Goal: Task Accomplishment & Management: Complete application form

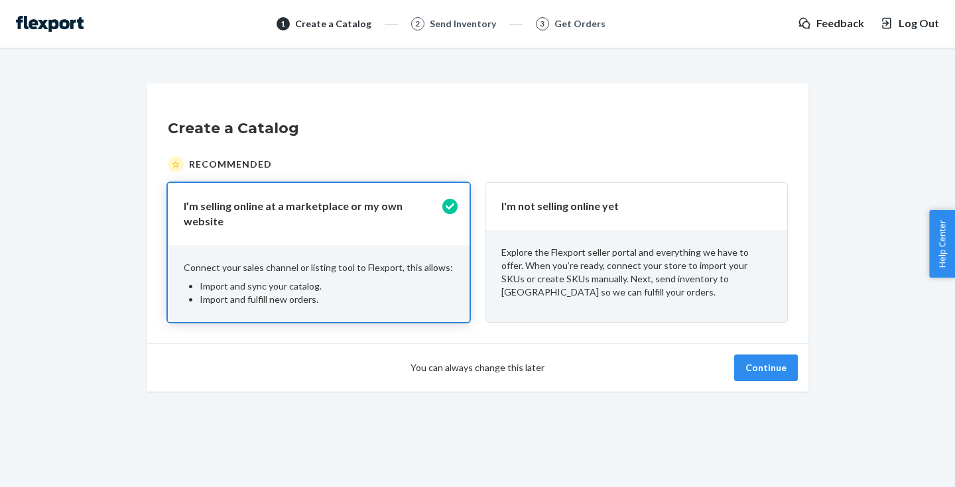
click at [651, 281] on p "Explore the Flexport seller portal and everything we have to offer. When you’re…" at bounding box center [636, 272] width 270 height 53
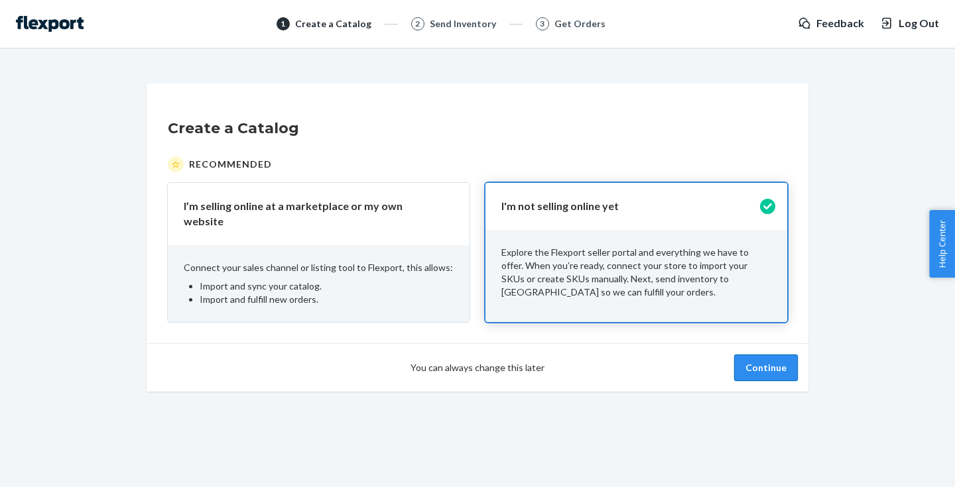
click at [769, 369] on button "Continue" at bounding box center [766, 368] width 64 height 27
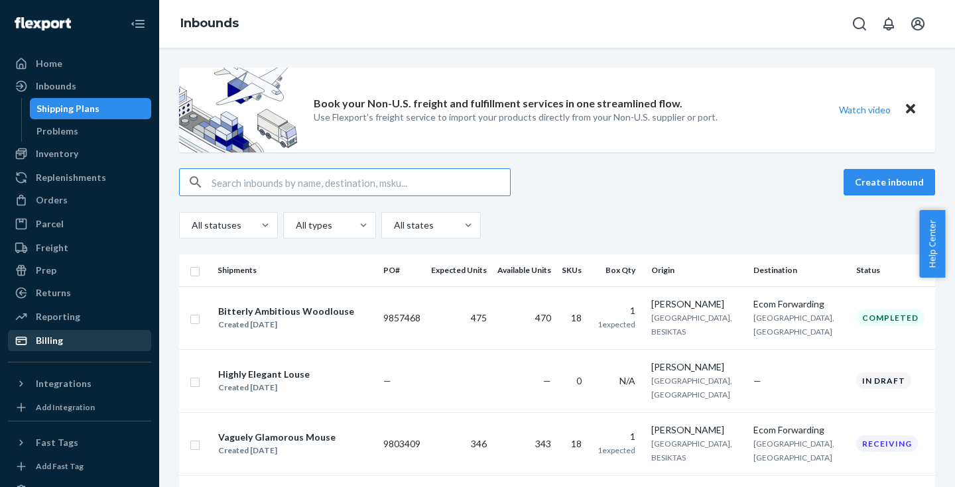
click at [65, 341] on div "Billing" at bounding box center [79, 341] width 141 height 19
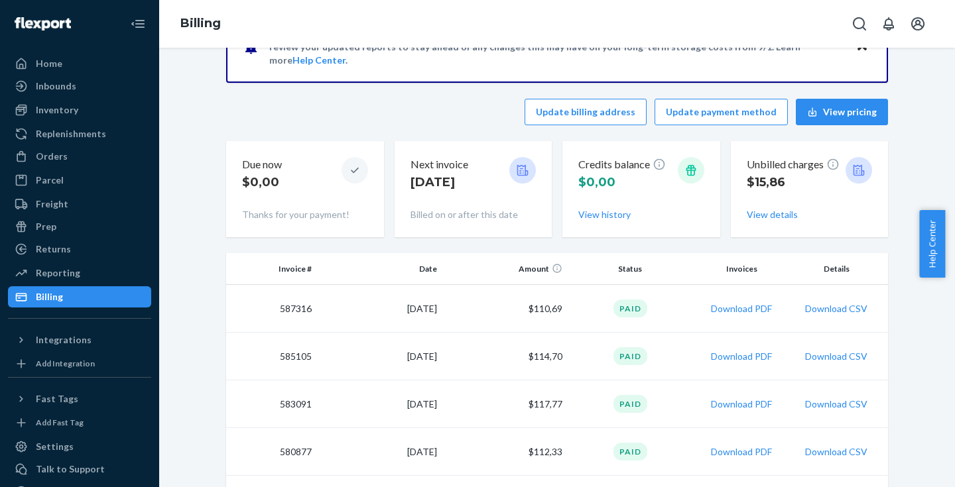
scroll to position [57, 0]
drag, startPoint x: 399, startPoint y: 308, endPoint x: 437, endPoint y: 308, distance: 38.5
click at [435, 308] on td "[DATE]" at bounding box center [379, 308] width 125 height 48
click at [761, 214] on button "View details" at bounding box center [772, 214] width 51 height 13
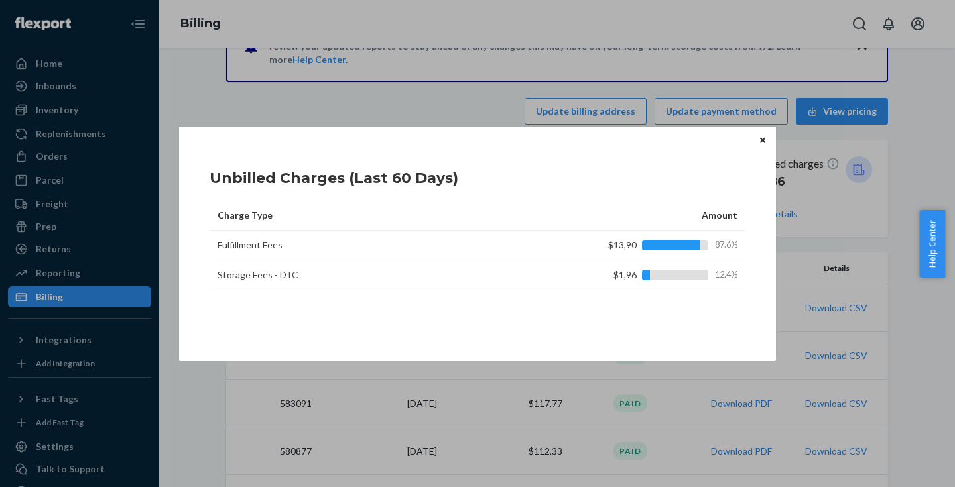
click at [762, 141] on icon "Close" at bounding box center [762, 140] width 5 height 5
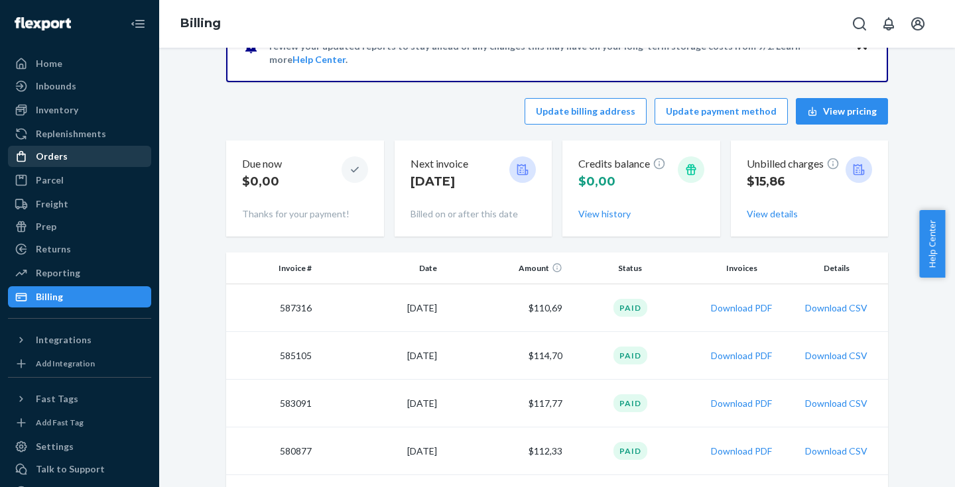
click at [67, 147] on div "Orders" at bounding box center [79, 156] width 141 height 19
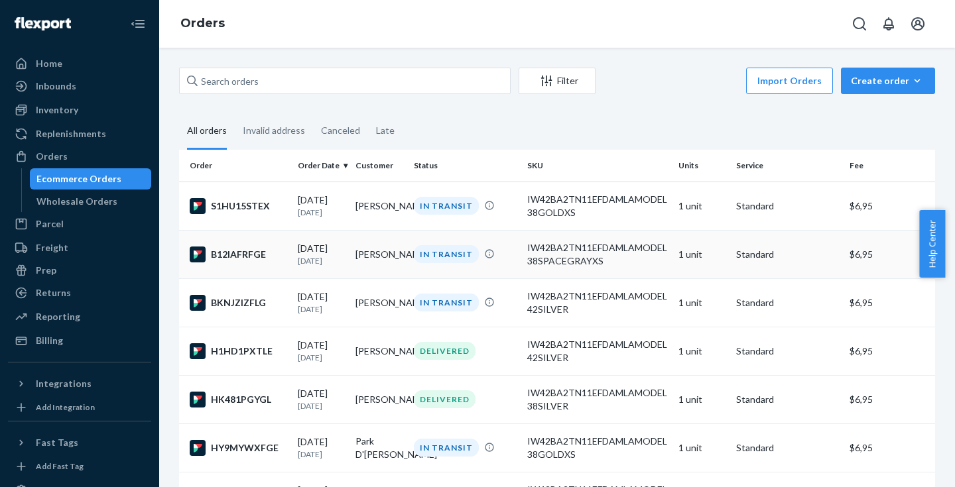
click at [352, 249] on td "[PERSON_NAME]" at bounding box center [379, 254] width 58 height 48
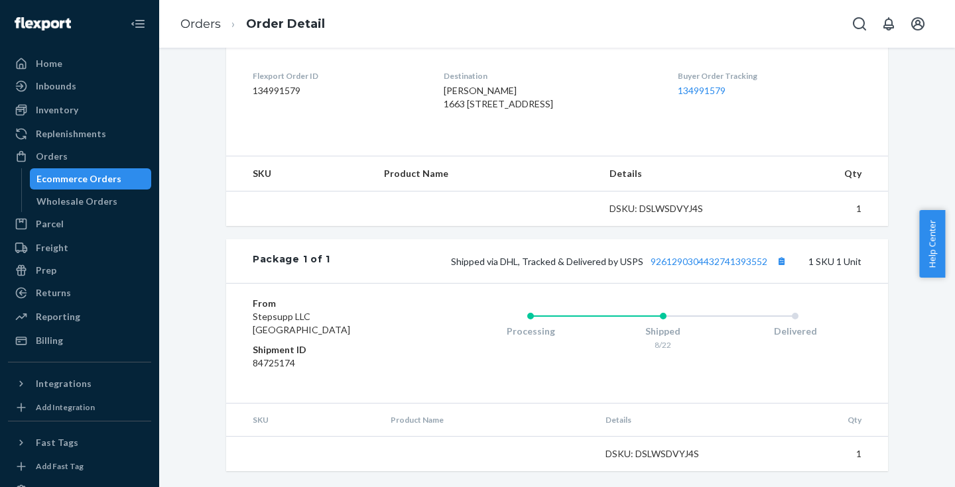
scroll to position [354, 0]
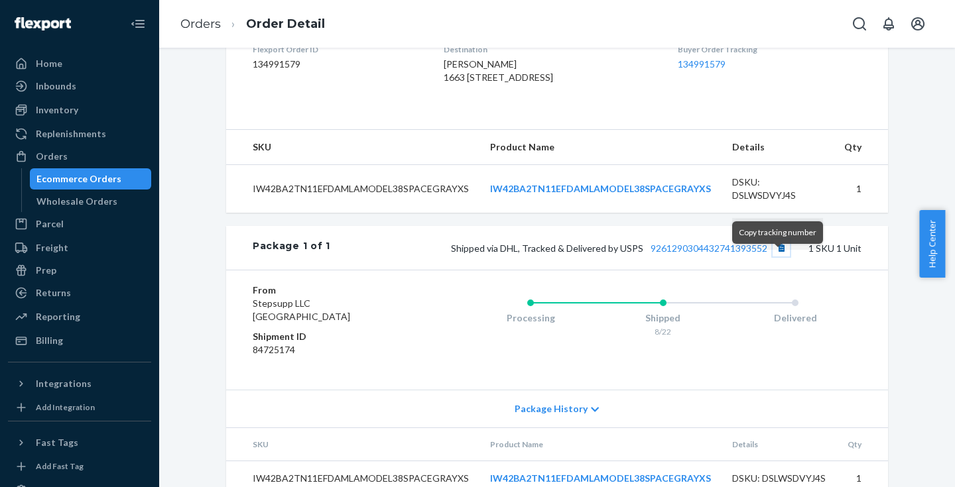
click at [775, 256] on button "Copy tracking number" at bounding box center [781, 247] width 17 height 17
click at [108, 120] on link "Inventory" at bounding box center [79, 109] width 143 height 21
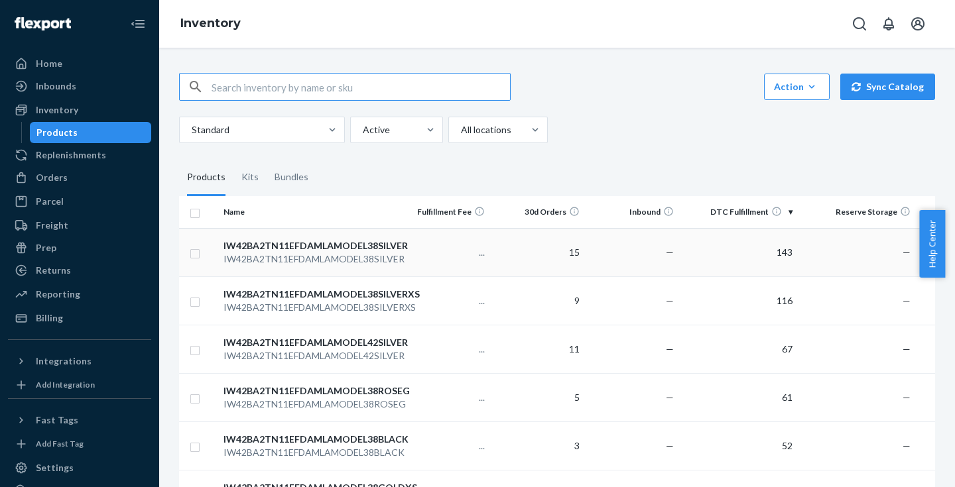
click at [385, 257] on div "IW42BA2TN11EFDAMLAMODEL38SILVER" at bounding box center [306, 259] width 166 height 13
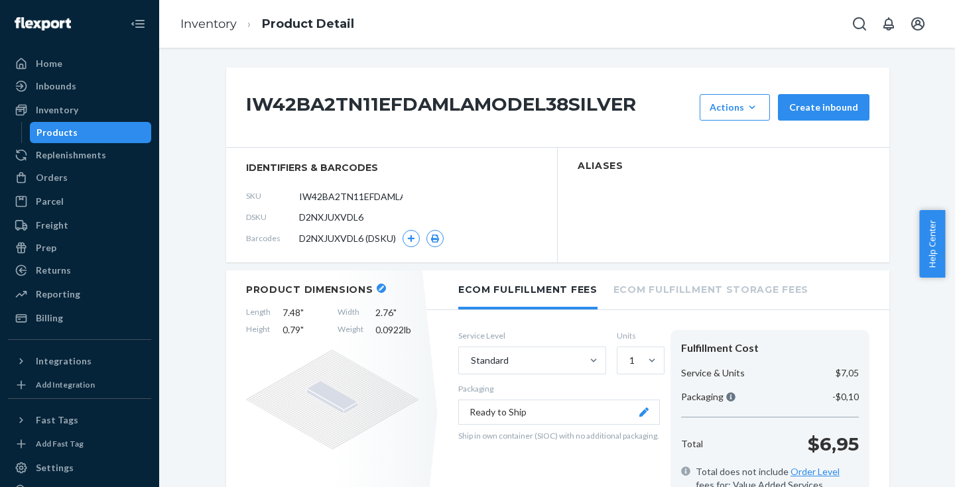
click at [346, 101] on h1 "IW42BA2TN11EFDAMLAMODEL38SILVER" at bounding box center [469, 107] width 447 height 27
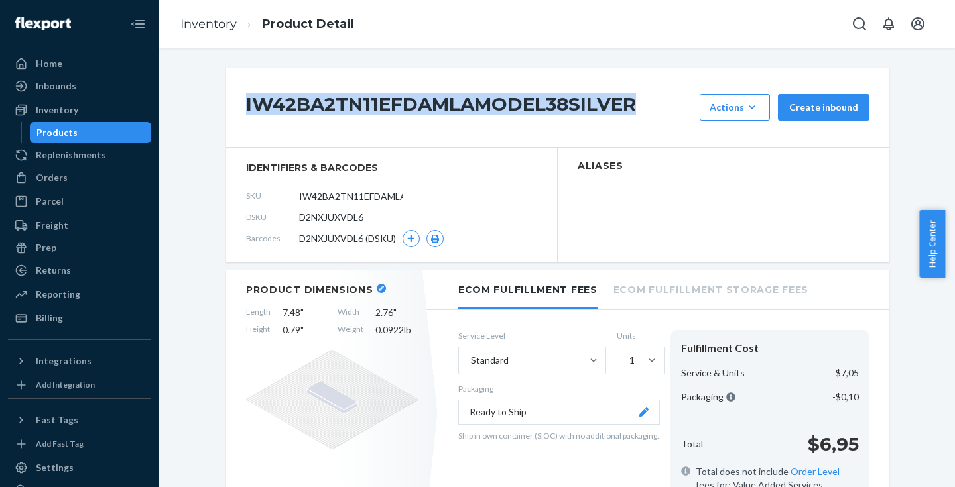
click at [346, 101] on h1 "IW42BA2TN11EFDAMLAMODEL38SILVER" at bounding box center [469, 107] width 447 height 27
copy h1 "IW42BA2TN11EFDAMLAMODEL38SILVER"
click at [44, 102] on div "Inventory" at bounding box center [79, 110] width 141 height 19
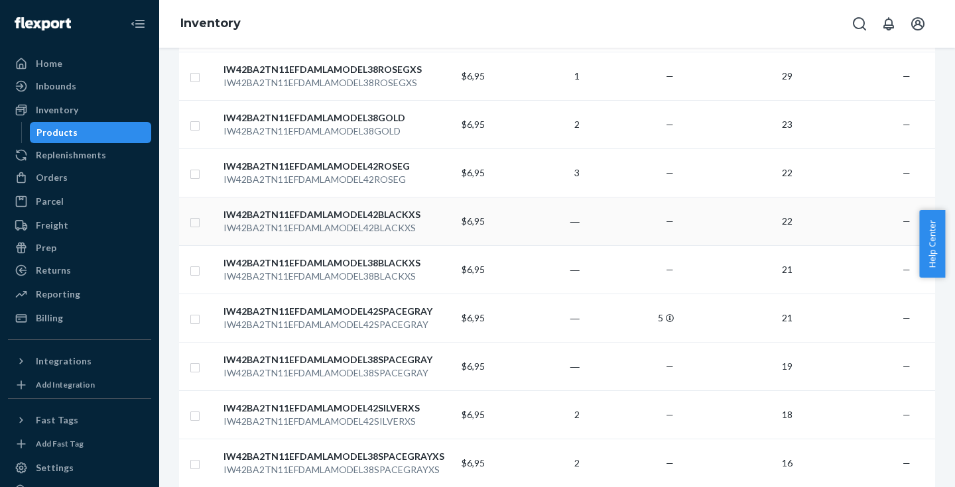
scroll to position [565, 0]
click at [391, 399] on td "IW42BA2TN11EFDAMLAMODEL42SILVERXS IW42BA2TN11EFDAMLAMODEL42SILVERXS" at bounding box center [306, 413] width 177 height 48
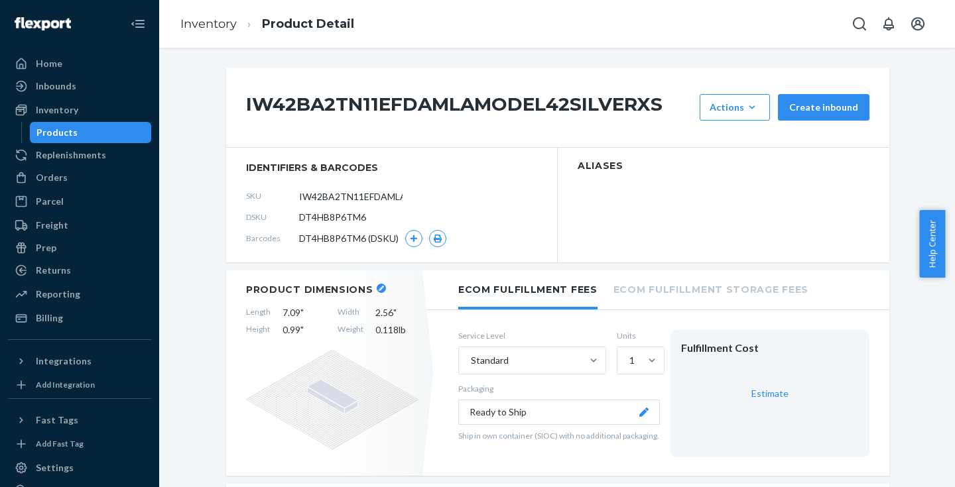
click at [351, 95] on h1 "IW42BA2TN11EFDAMLAMODEL42SILVERXS" at bounding box center [469, 107] width 447 height 27
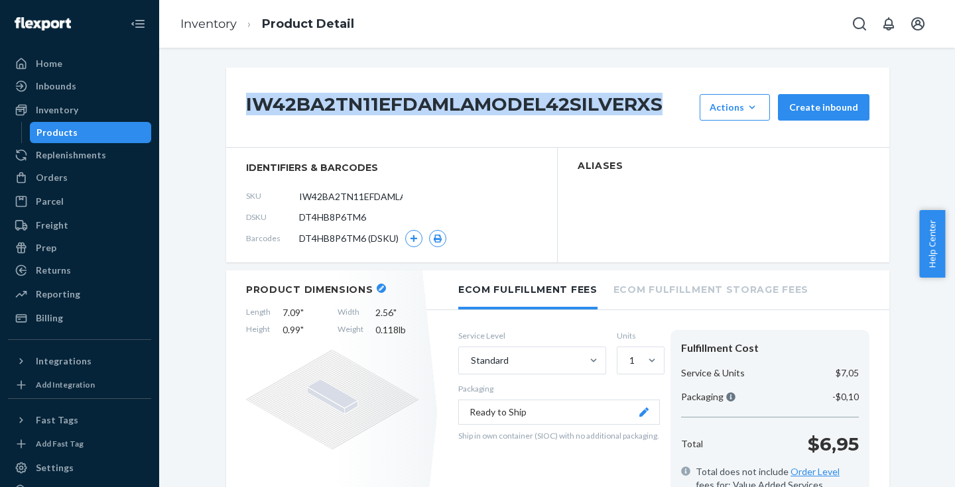
click at [351, 95] on h1 "IW42BA2TN11EFDAMLAMODEL42SILVERXS" at bounding box center [469, 107] width 447 height 27
copy h1 "IW42BA2TN11EFDAMLAMODEL42SILVERXS"
click at [67, 125] on div "Products" at bounding box center [90, 132] width 119 height 19
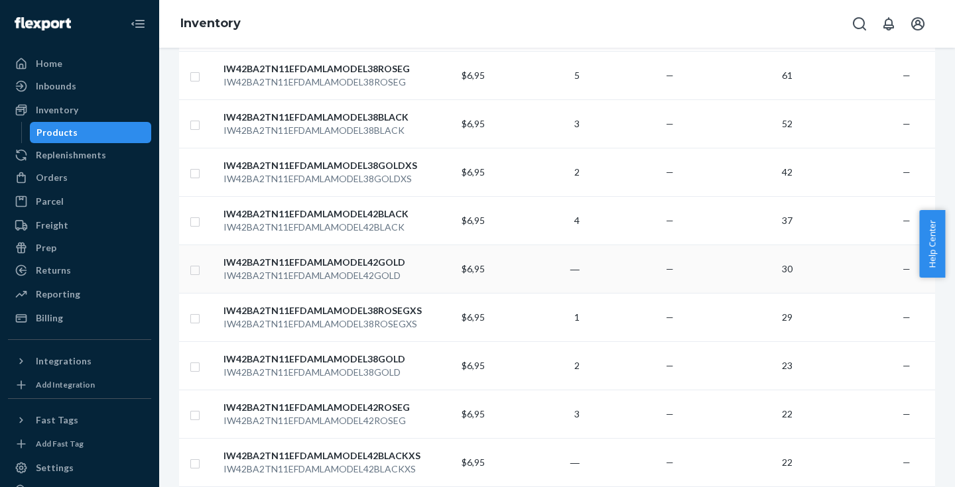
scroll to position [366, 0]
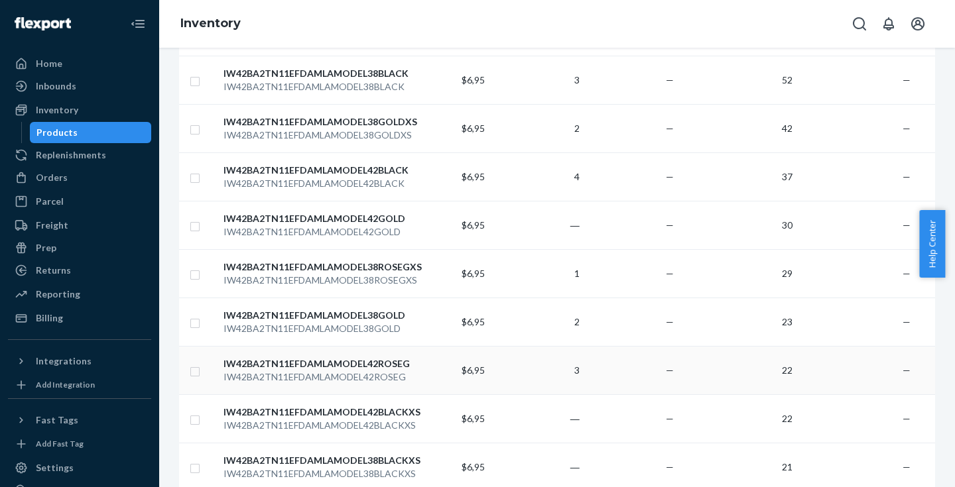
click at [378, 365] on div "IW42BA2TN11EFDAMLAMODEL42ROSEG" at bounding box center [306, 363] width 166 height 13
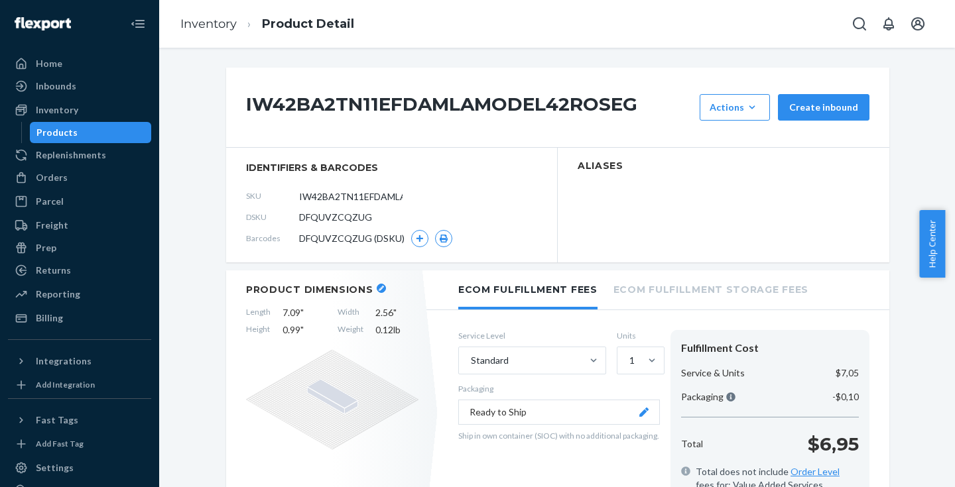
click at [371, 101] on h1 "IW42BA2TN11EFDAMLAMODEL42ROSEG" at bounding box center [469, 107] width 447 height 27
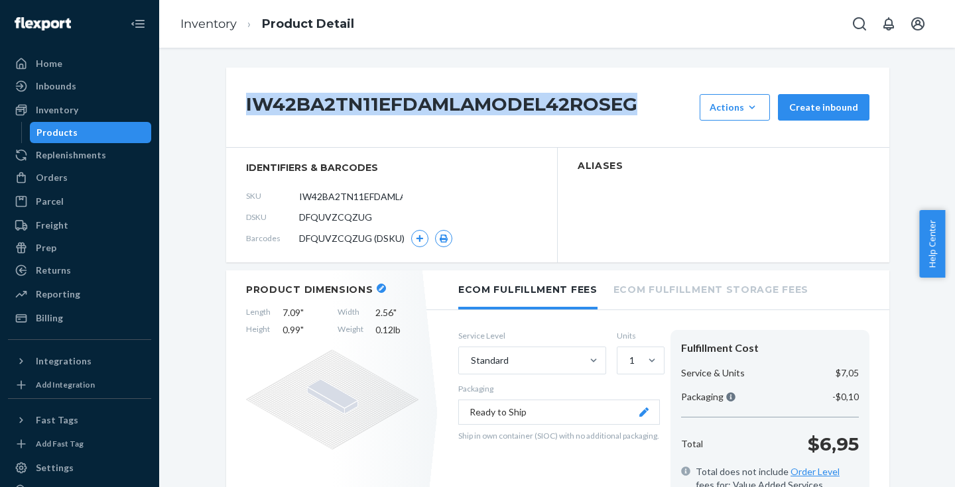
click at [371, 101] on h1 "IW42BA2TN11EFDAMLAMODEL42ROSEG" at bounding box center [469, 107] width 447 height 27
copy h1 "IW42BA2TN11EFDAMLAMODEL42ROSEG"
click at [64, 127] on div "Products" at bounding box center [56, 132] width 41 height 13
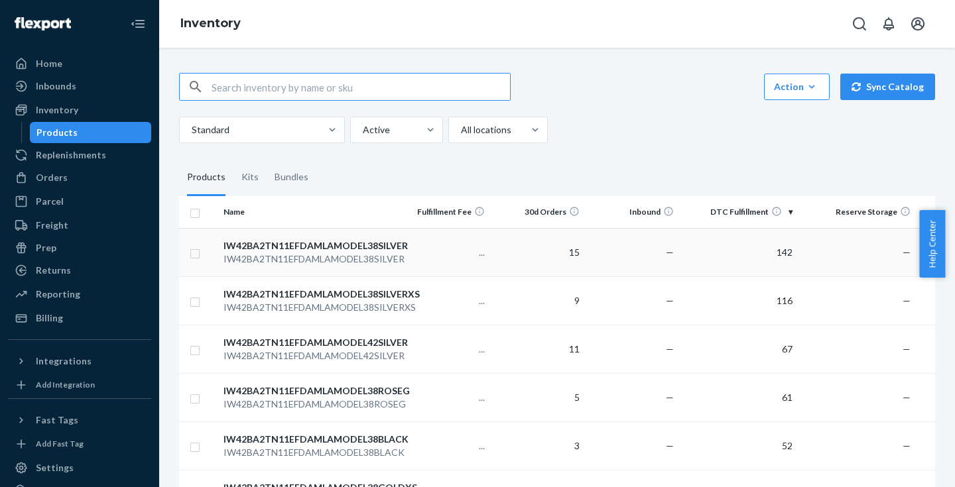
click at [360, 245] on div "IW42BA2TN11EFDAMLAMODEL38SILVER" at bounding box center [306, 245] width 166 height 13
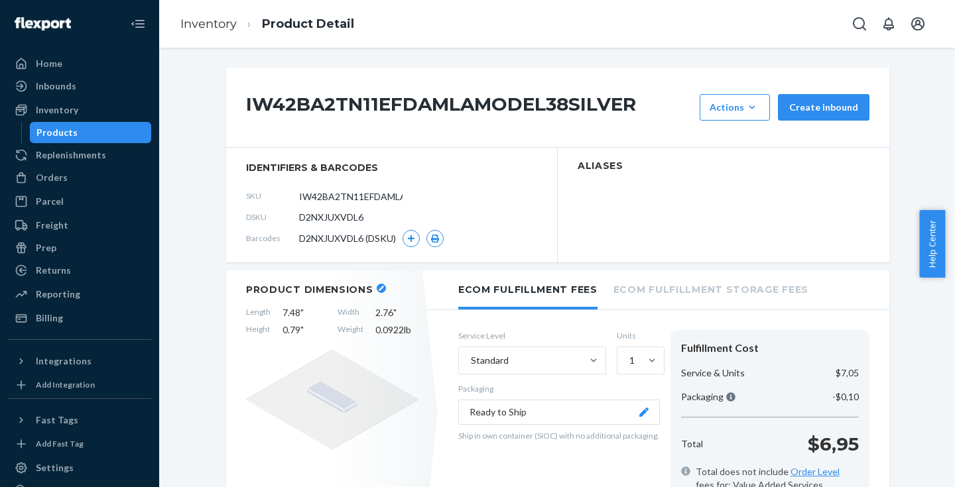
click at [420, 103] on h1 "IW42BA2TN11EFDAMLAMODEL38SILVER" at bounding box center [469, 107] width 447 height 27
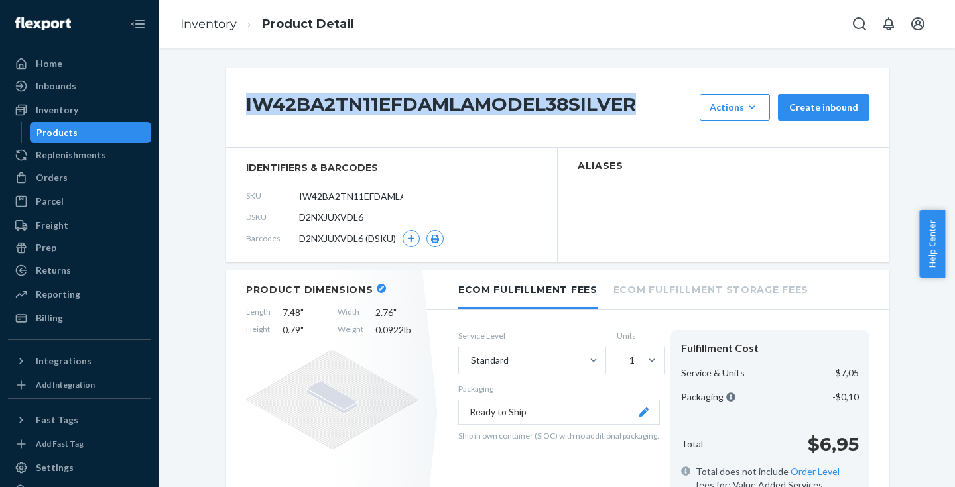
click at [420, 103] on h1 "IW42BA2TN11EFDAMLAMODEL38SILVER" at bounding box center [469, 107] width 447 height 27
copy h1 "IW42BA2TN11EFDAMLAMODEL38SILVER"
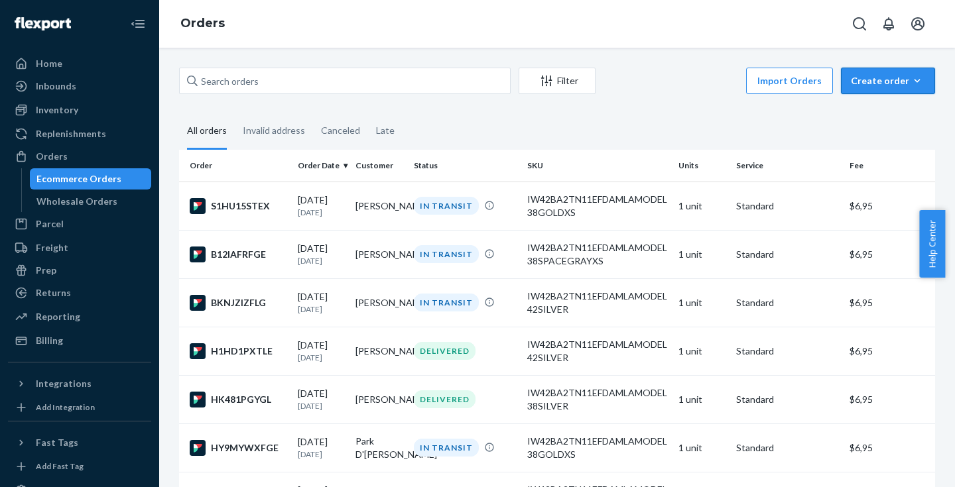
click at [863, 86] on div "Create order" at bounding box center [888, 80] width 74 height 13
click at [868, 105] on button "Ecommerce order" at bounding box center [907, 113] width 127 height 29
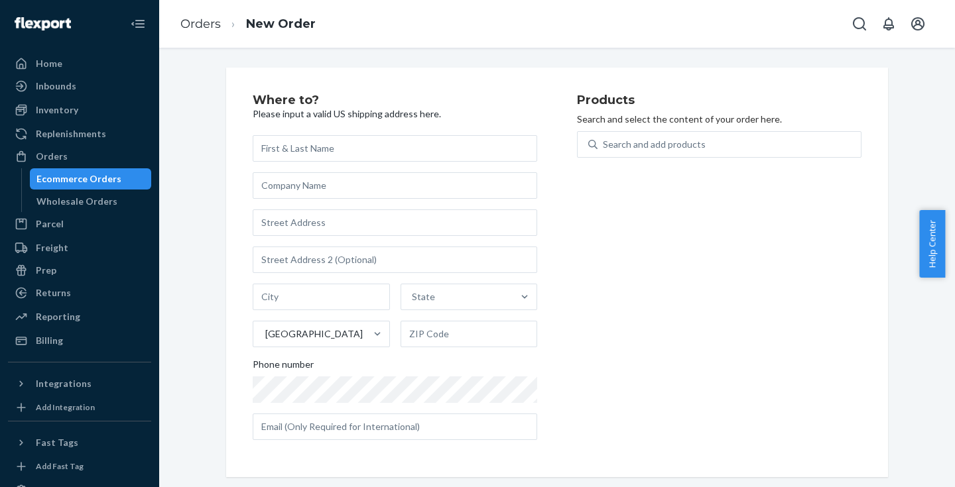
type input "IW42BA2TN11EFDAMLAMODEL38SILVER"
click at [427, 150] on input "IW42BA2TN11EFDAMLAMODEL38SILVER" at bounding box center [395, 148] width 284 height 27
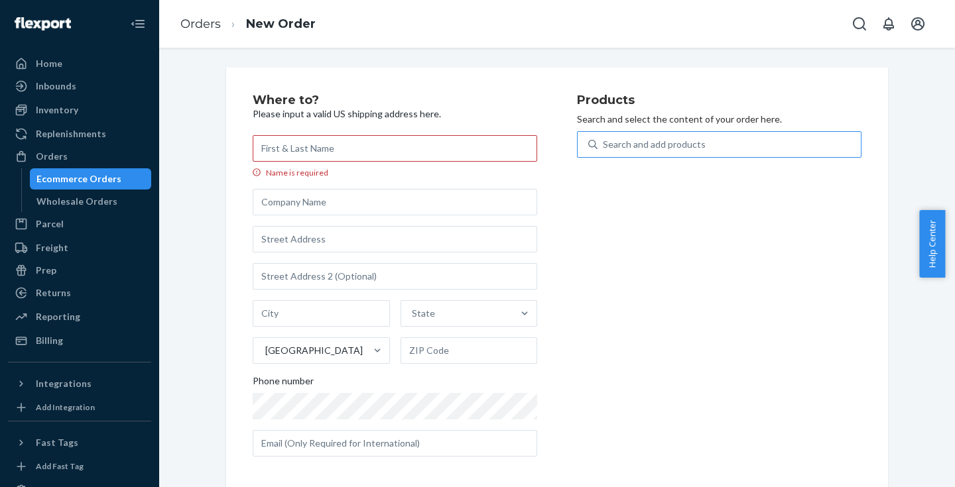
click at [645, 145] on div "Search and add products" at bounding box center [654, 144] width 103 height 13
click at [604, 145] on input "Search and add products" at bounding box center [603, 144] width 1 height 13
paste input "IW42BA2TN11EFDAMLAMODEL38SILVER"
type input "IW42BA2TN11EFDAMLAMODEL38SILVER"
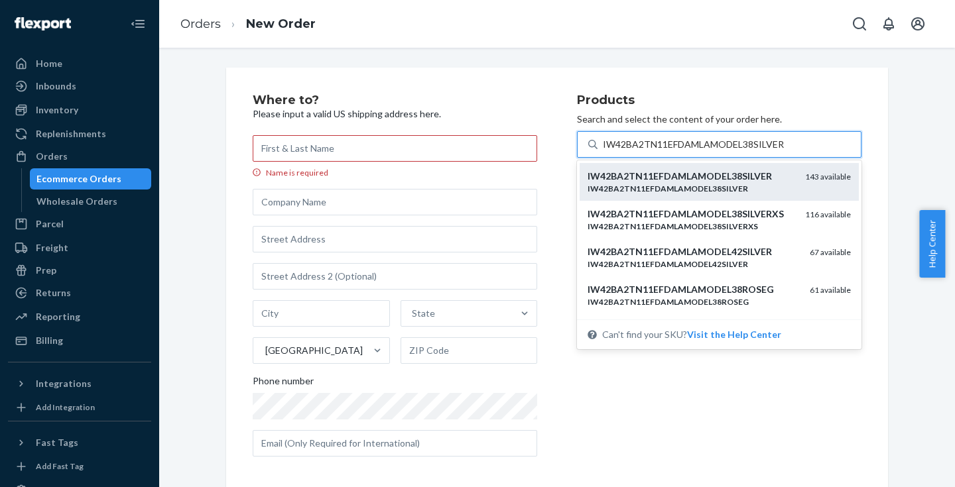
click at [677, 176] on em "IW42BA2TN11EFDAMLAMODEL38SILVER" at bounding box center [680, 175] width 184 height 11
click at [677, 151] on input "IW42BA2TN11EFDAMLAMODEL38SILVER" at bounding box center [694, 144] width 182 height 13
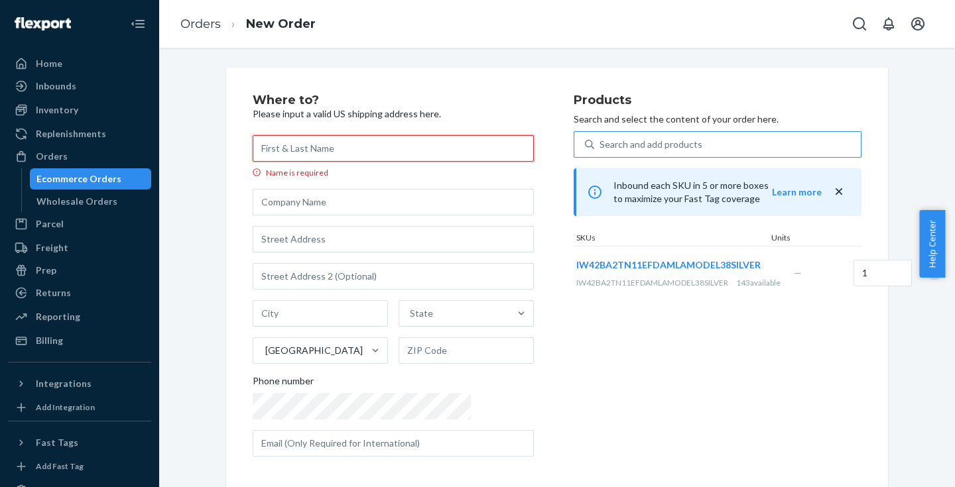
click at [401, 139] on input "Name is required" at bounding box center [393, 148] width 281 height 27
paste input "Lynette Jackson"
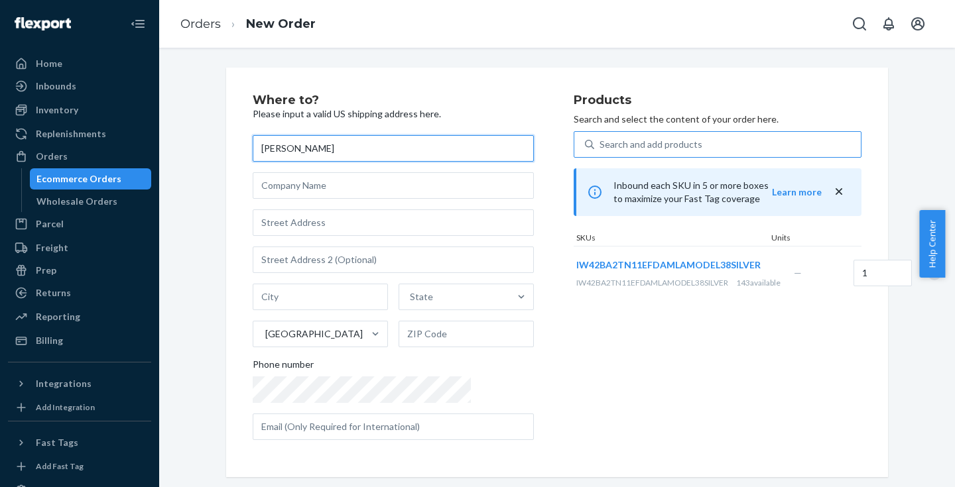
type input "Lynette Jackson"
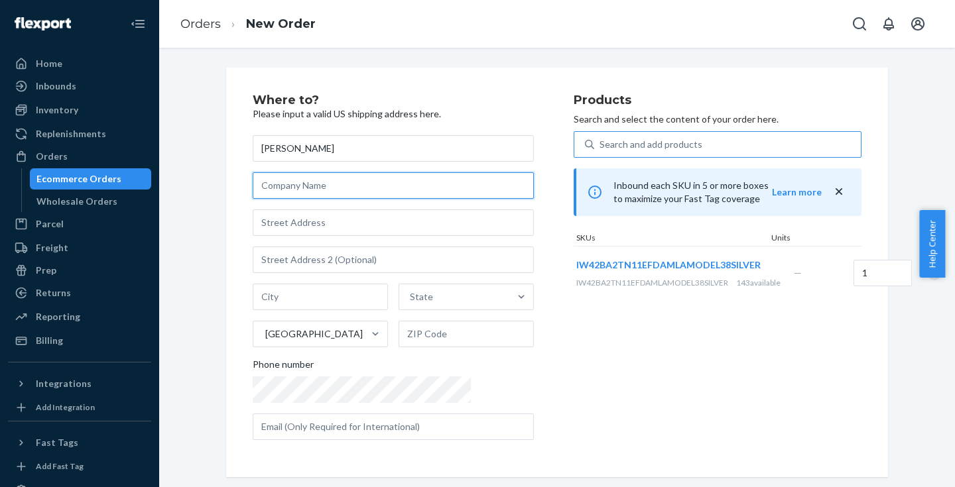
click at [350, 194] on input "text" at bounding box center [393, 185] width 281 height 27
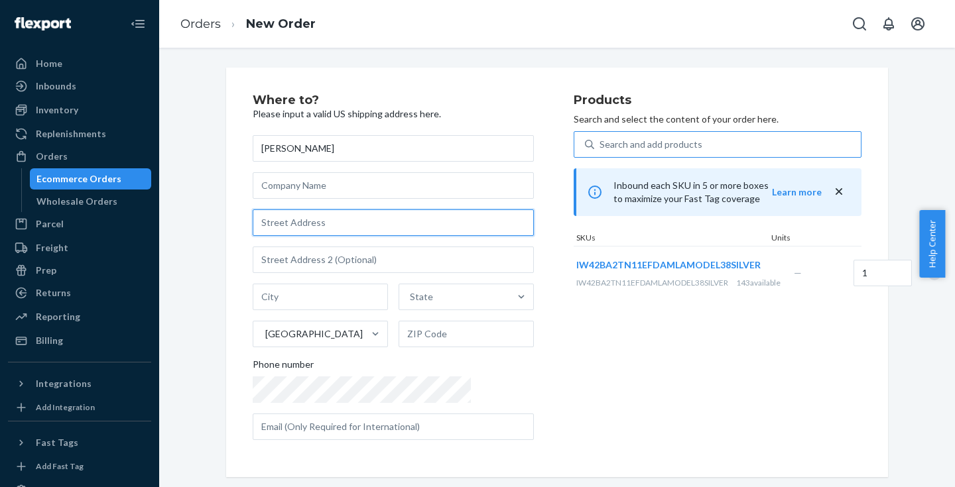
click at [351, 218] on input "text" at bounding box center [393, 223] width 281 height 27
paste input "Lynette Jackson"
click at [411, 221] on input "Lynette Jackson" at bounding box center [393, 223] width 281 height 27
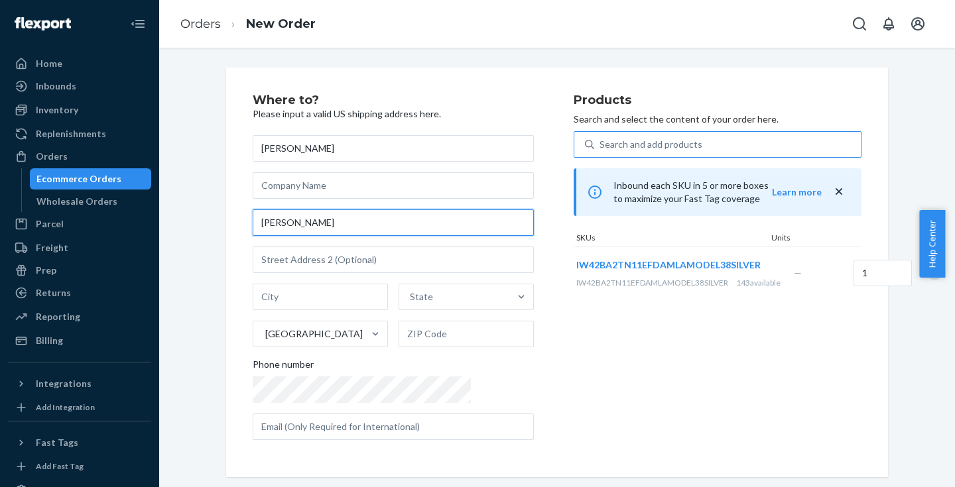
paste input "19095 Helena Ave"
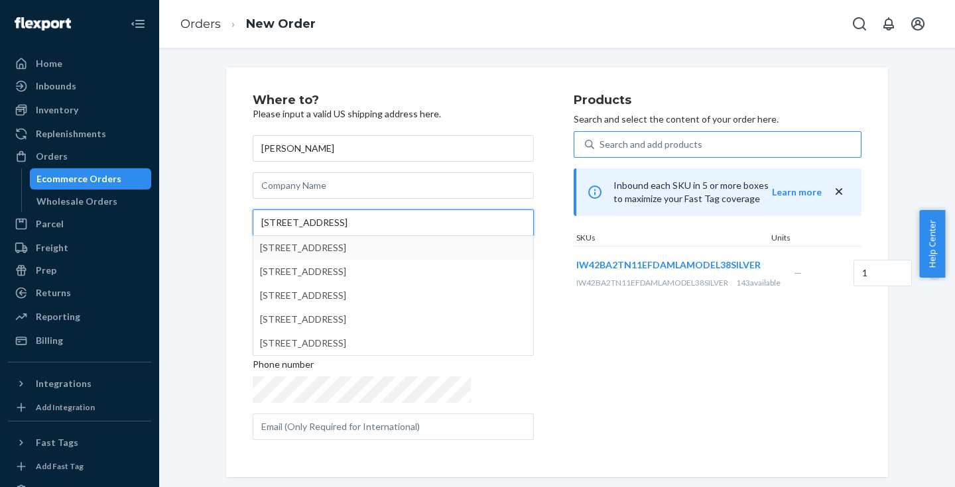
type input "19095 Helena Ave"
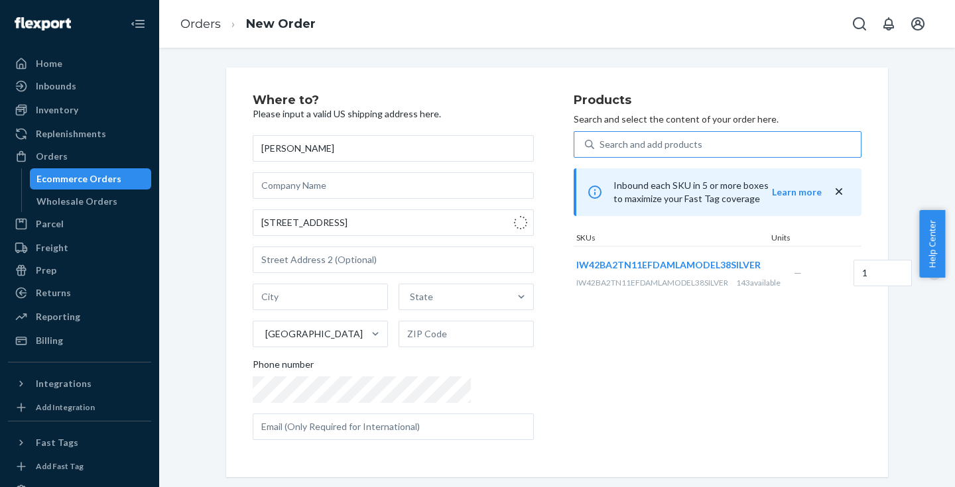
type input "Port Charlotte"
type input "33948"
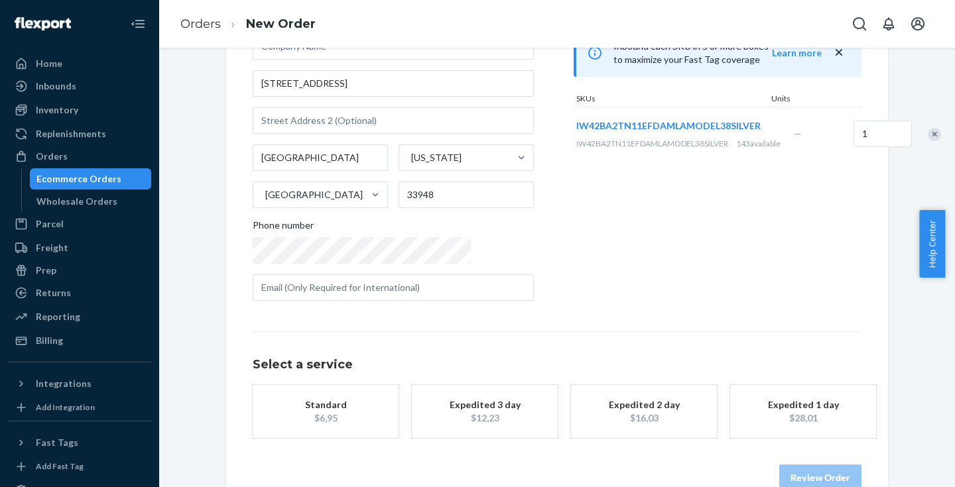
scroll to position [169, 0]
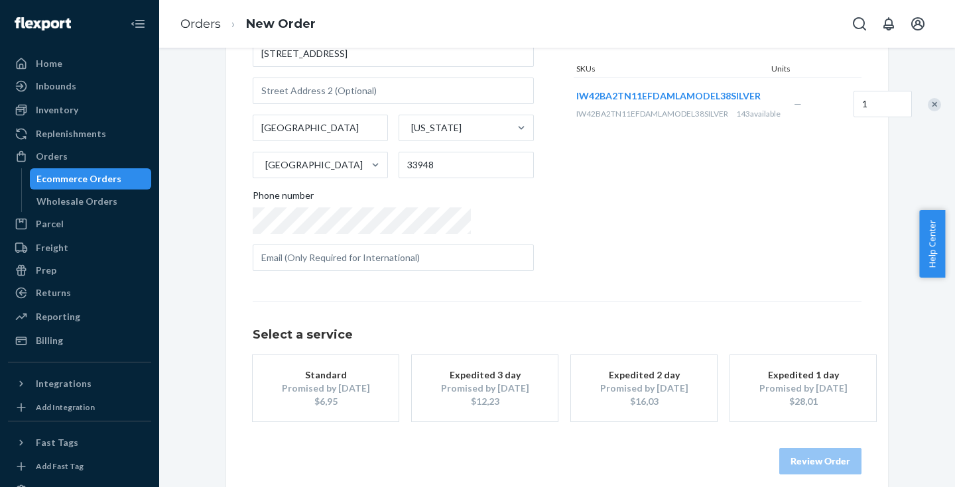
click at [347, 372] on div "Standard" at bounding box center [326, 375] width 106 height 13
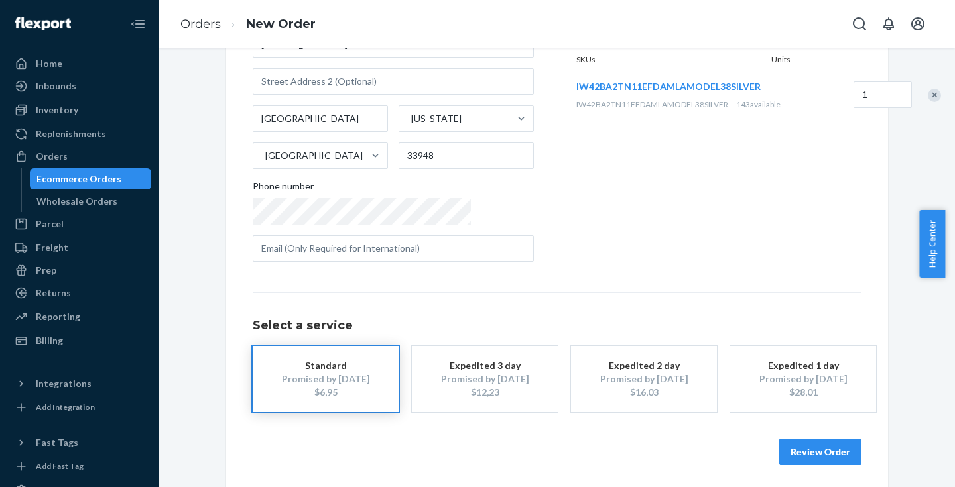
scroll to position [182, 0]
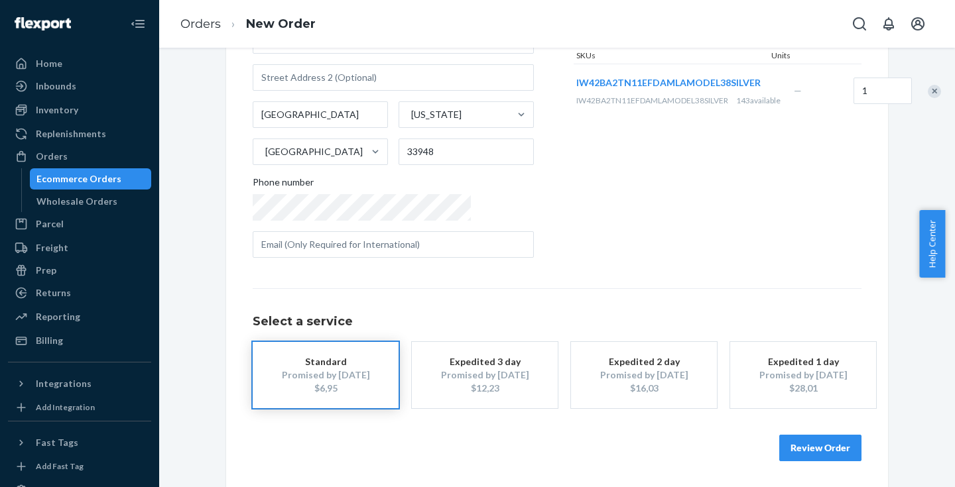
click at [805, 443] on button "Review Order" at bounding box center [820, 448] width 82 height 27
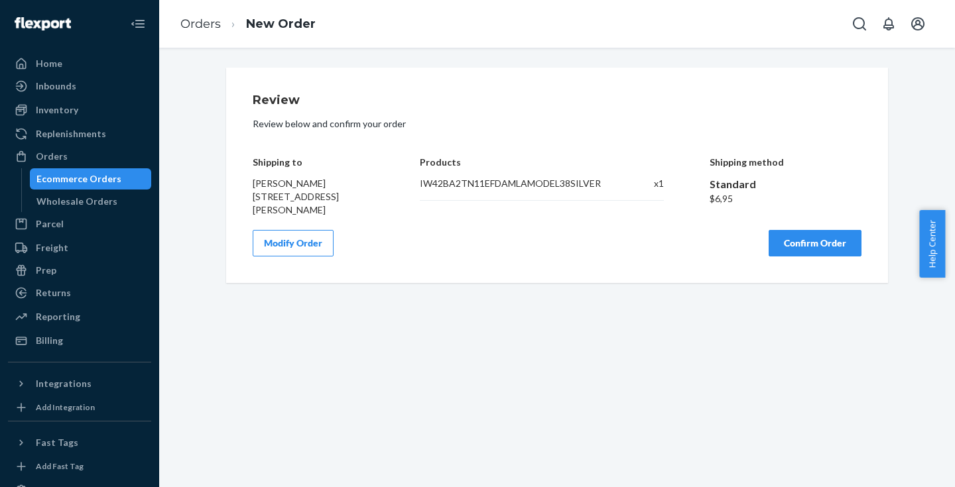
click at [786, 249] on button "Confirm Order" at bounding box center [815, 243] width 93 height 27
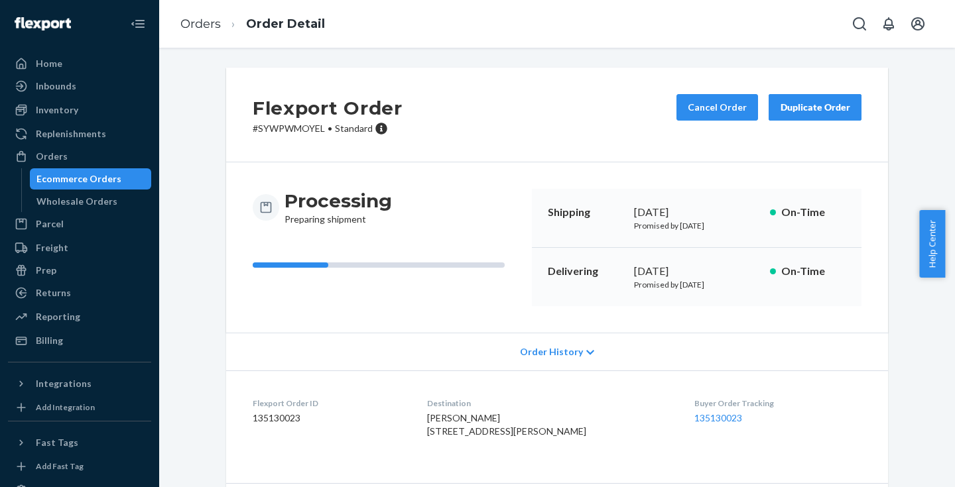
click at [63, 182] on div "Ecommerce Orders" at bounding box center [78, 178] width 85 height 13
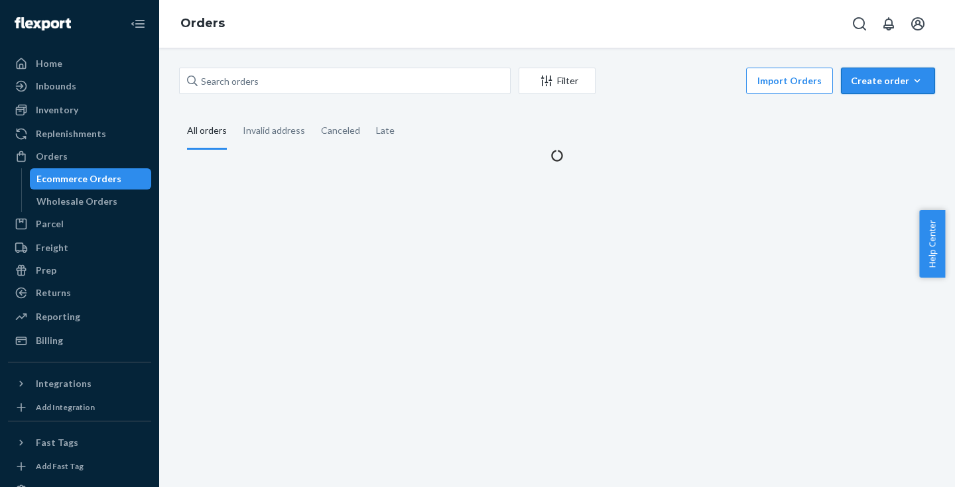
click at [883, 80] on div "Create order" at bounding box center [888, 80] width 74 height 13
click at [869, 115] on span "Ecommerce order" at bounding box center [896, 112] width 82 height 9
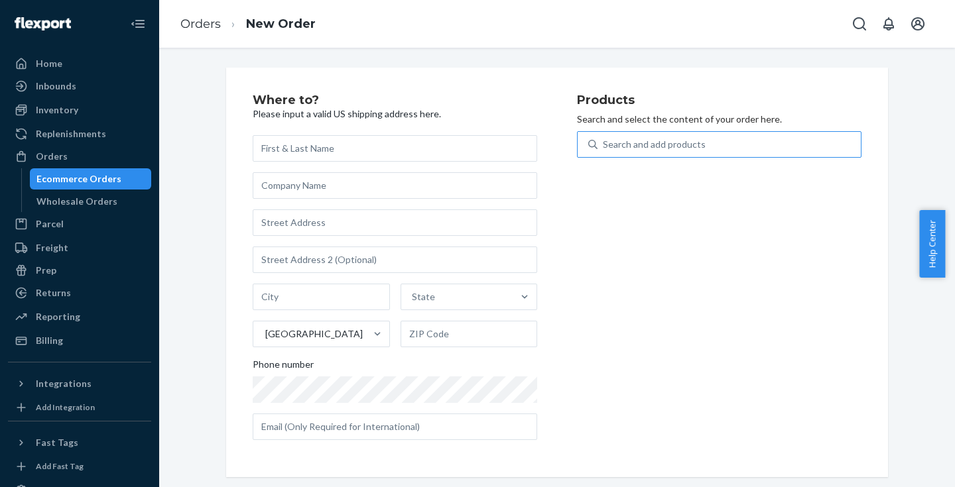
click at [639, 143] on div "Search and add products" at bounding box center [654, 144] width 103 height 13
click at [604, 143] on input "Search and add products" at bounding box center [603, 144] width 1 height 13
paste input "IW42BA2TN11EFDAMLAMODEL42SILVERXS"
type input "IW42BA2TN11EFDAMLAMODEL42SILVERXS"
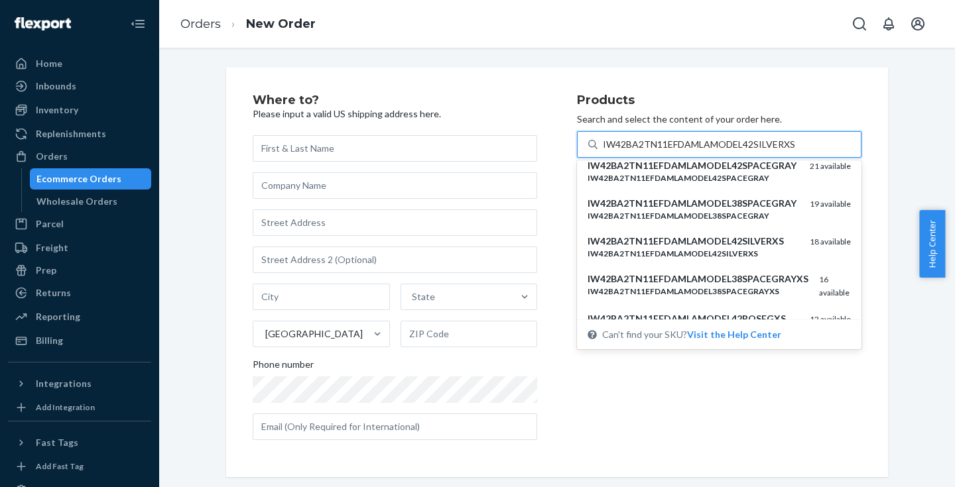
scroll to position [507, 0]
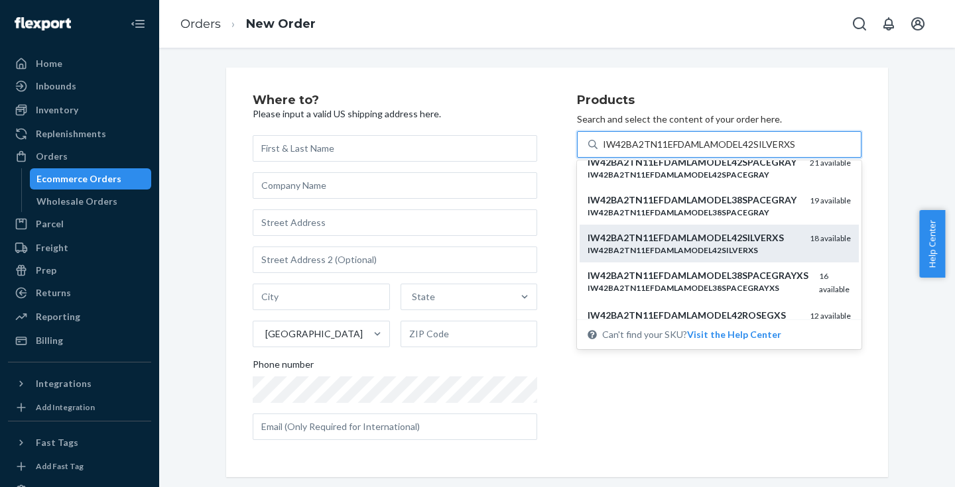
click at [758, 245] on div "IW42BA2TN11EFDAMLAMODEL42SILVERXS" at bounding box center [694, 250] width 212 height 11
click at [758, 151] on input "IW42BA2TN11EFDAMLAMODEL42SILVERXS" at bounding box center [699, 144] width 193 height 13
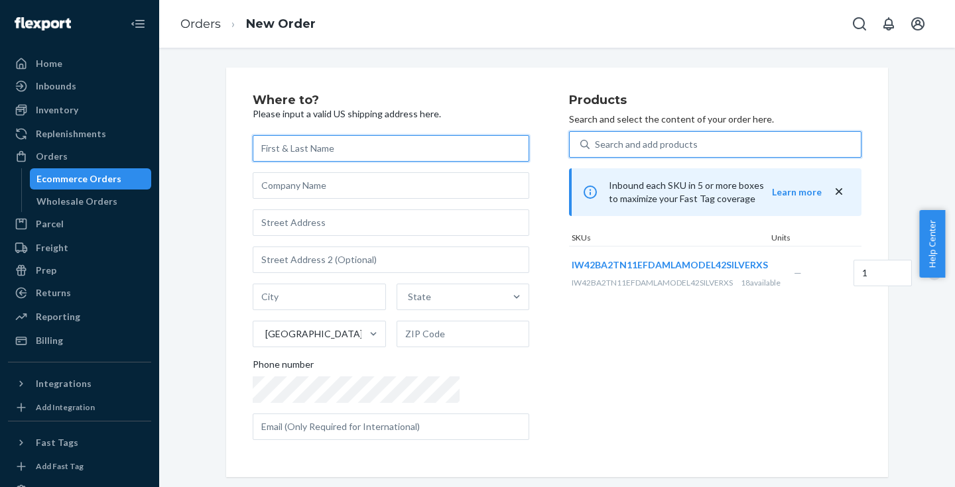
click at [381, 150] on input "text" at bounding box center [391, 148] width 277 height 27
paste input "Judy Hutchison"
type input "Judy Hutchison"
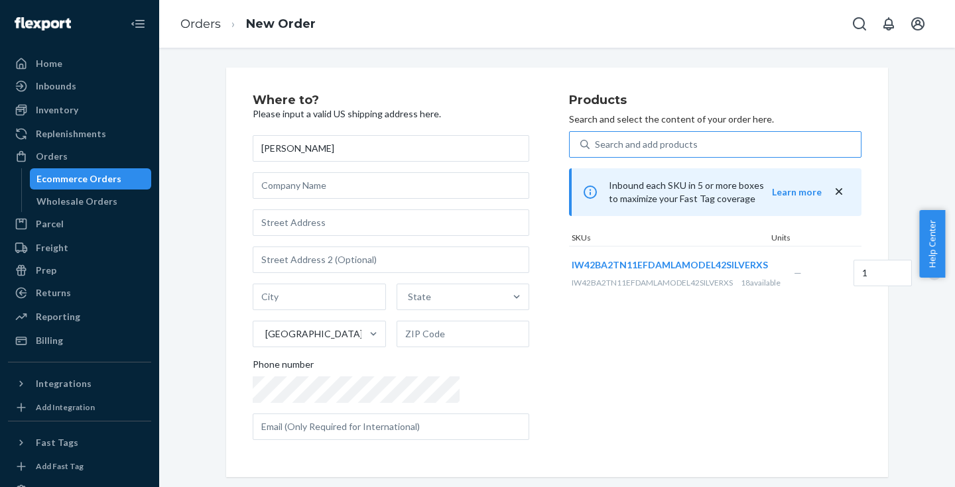
click at [340, 240] on div "Judy Hutchison State United States Phone number" at bounding box center [391, 287] width 277 height 305
click at [339, 226] on input "text" at bounding box center [391, 223] width 277 height 27
paste input "139 Whittier St"
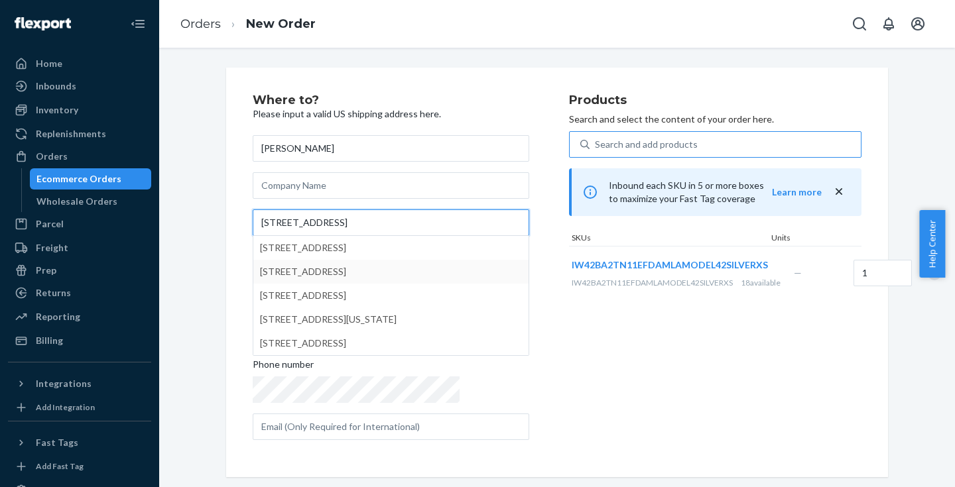
type input "139 Whittier St"
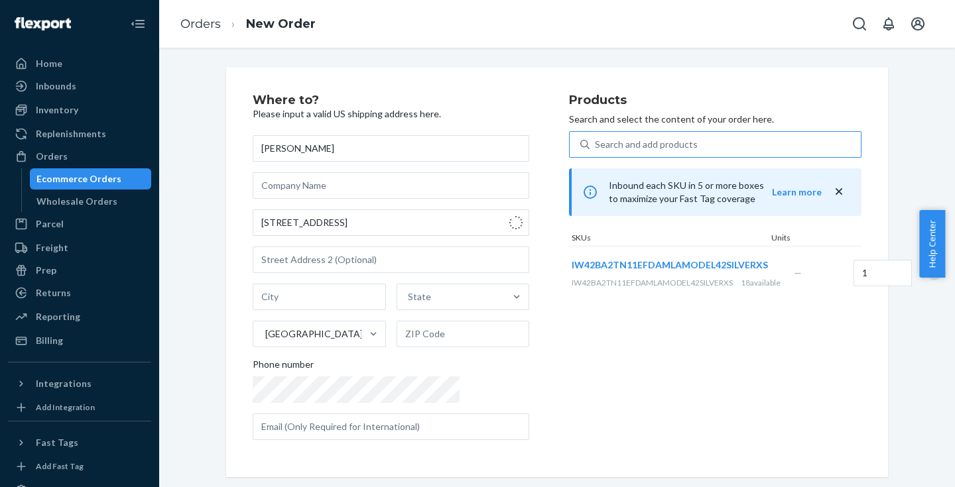
type input "Gadsden"
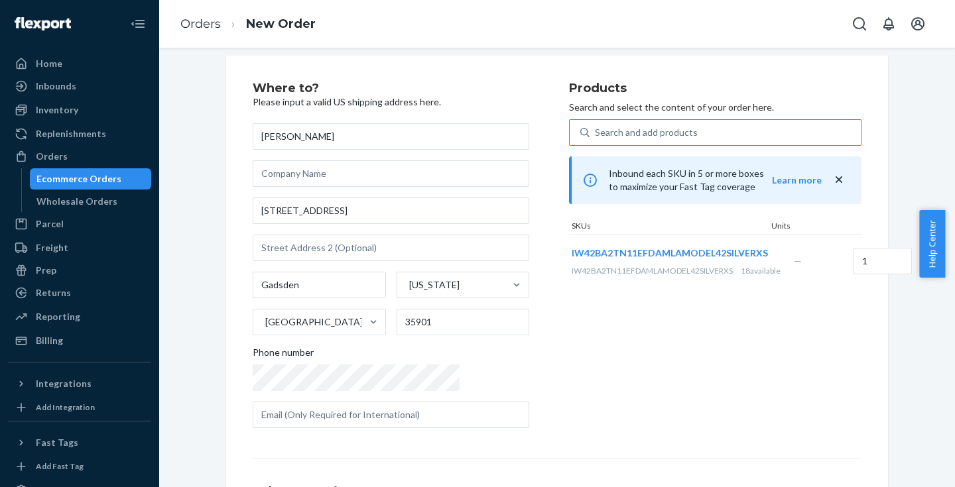
scroll to position [13, 0]
click at [397, 320] on input "35901" at bounding box center [463, 321] width 133 height 27
paste input "-5442"
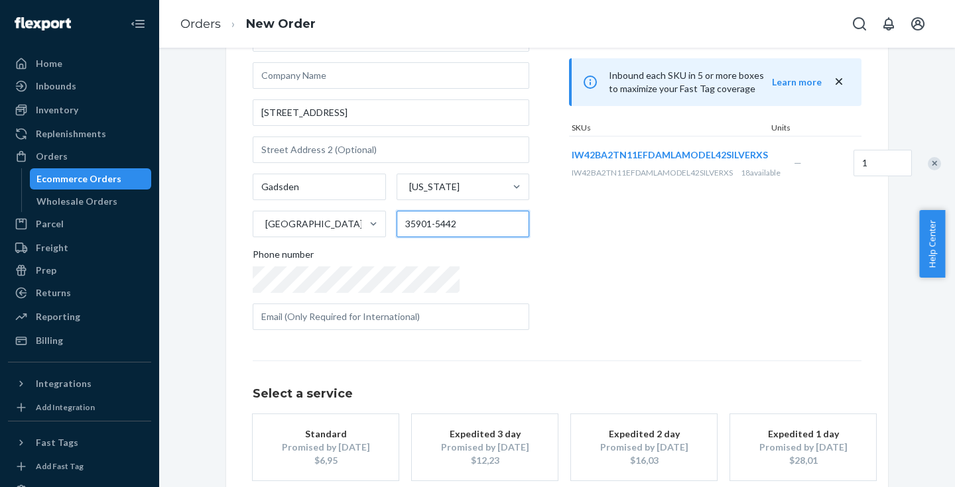
scroll to position [182, 0]
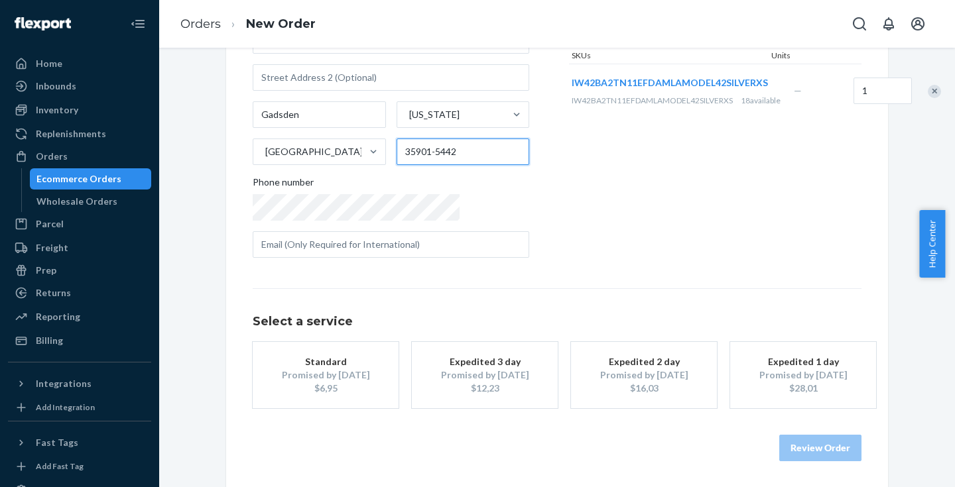
type input "35901-5442"
click at [305, 365] on div "Standard" at bounding box center [326, 361] width 106 height 13
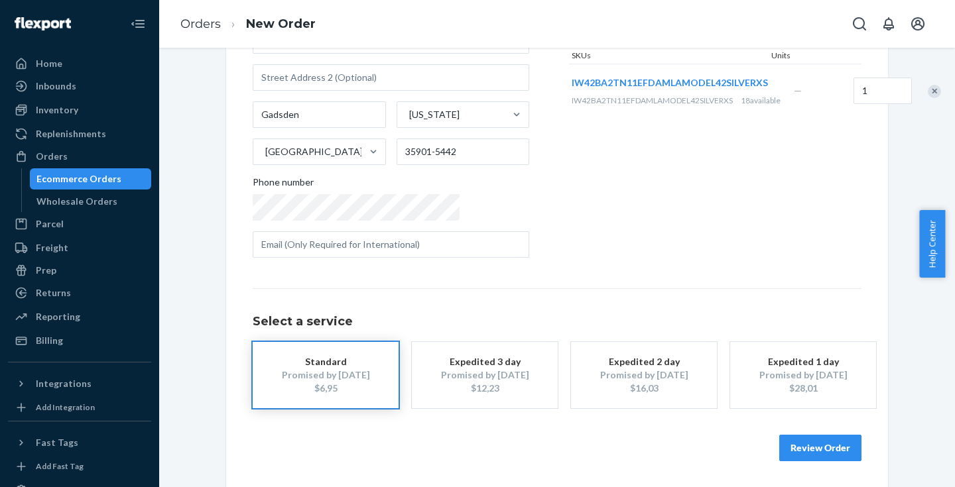
click at [808, 448] on button "Review Order" at bounding box center [820, 448] width 82 height 27
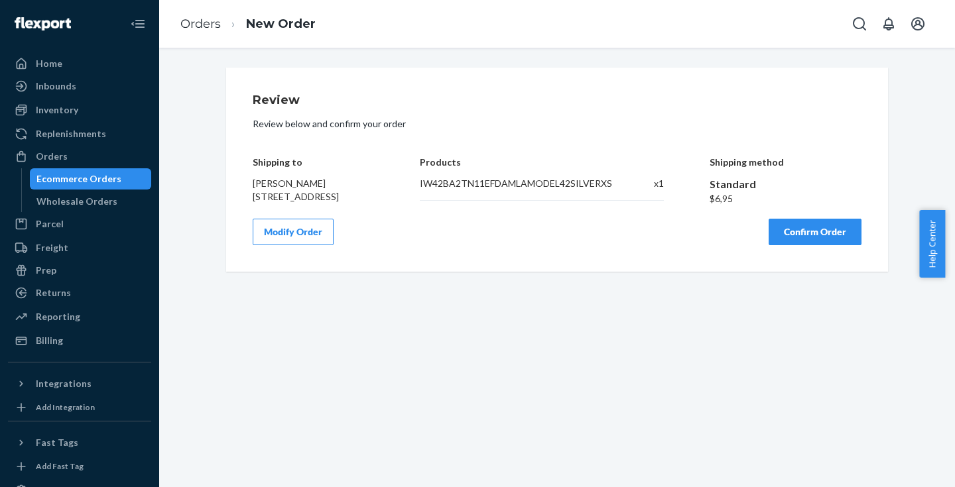
scroll to position [0, 0]
click at [824, 241] on button "Confirm Order" at bounding box center [815, 232] width 93 height 27
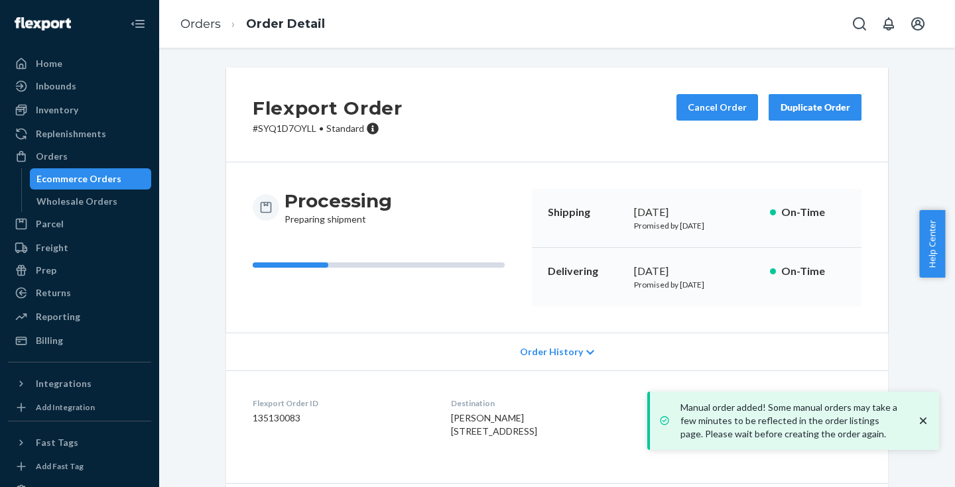
click at [104, 178] on div "Ecommerce Orders" at bounding box center [78, 178] width 85 height 13
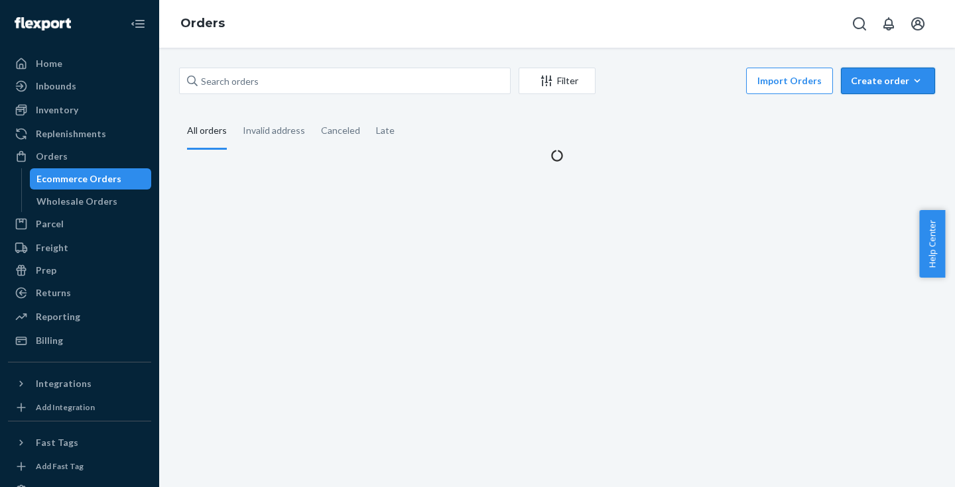
click at [898, 74] on div "Create order" at bounding box center [888, 80] width 74 height 13
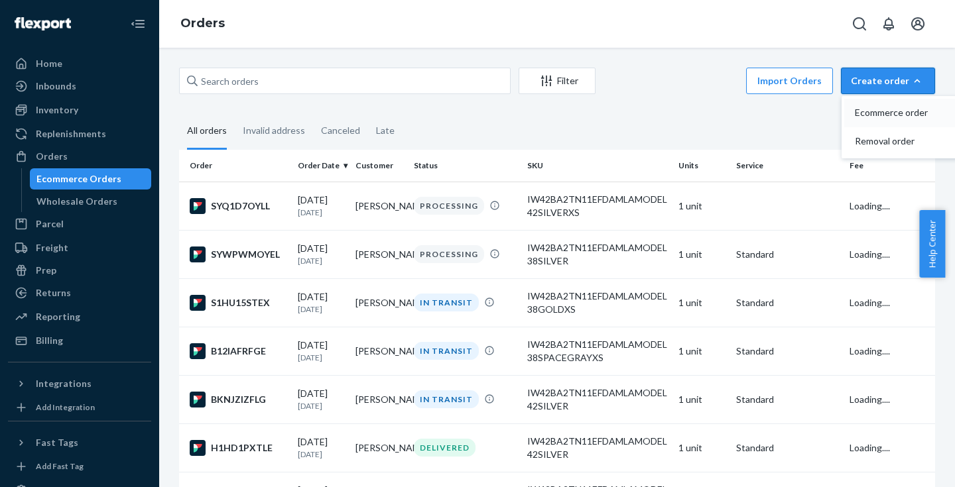
click at [855, 109] on span "Ecommerce order" at bounding box center [896, 112] width 82 height 9
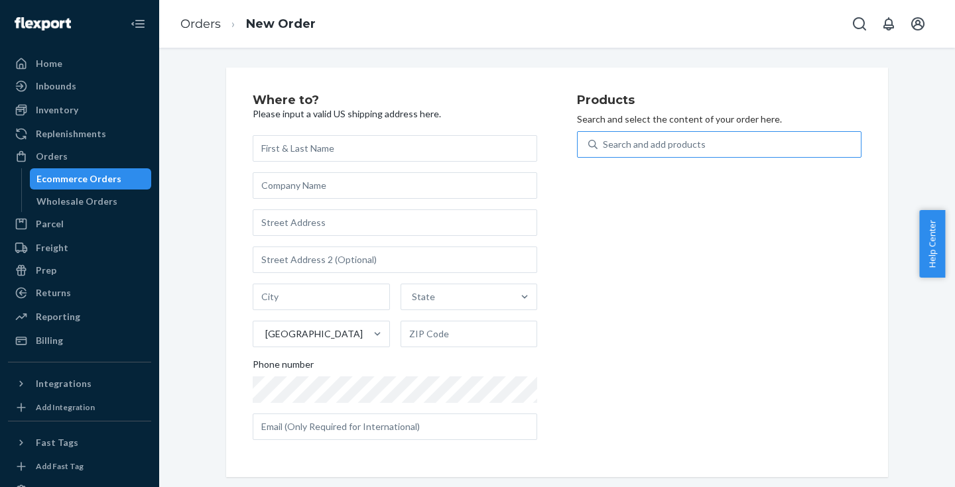
click at [629, 142] on div "Search and add products" at bounding box center [654, 144] width 103 height 13
click at [604, 142] on input "Search and add products" at bounding box center [603, 144] width 1 height 13
paste input "IW42BA2TN11EFDAMLAMODEL42ROSEG"
type input "IW42BA2TN11EFDAMLAMODEL42ROSEG"
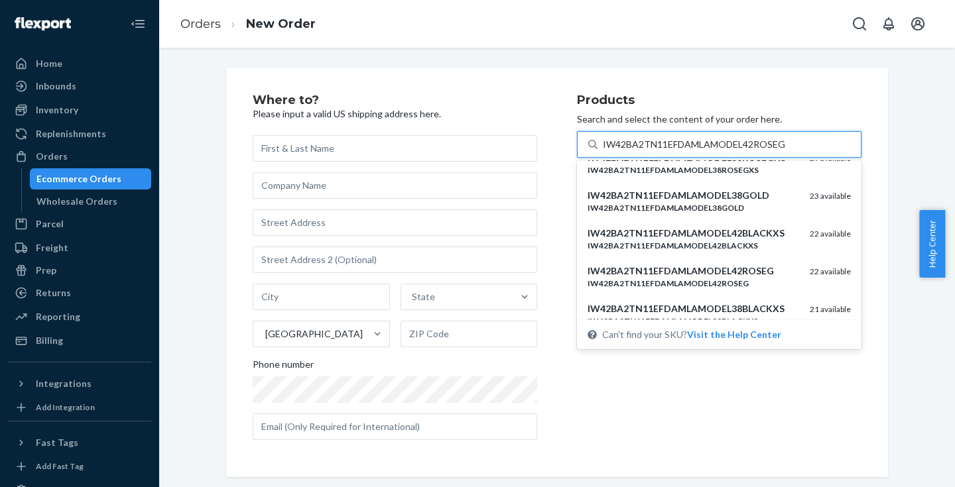
scroll to position [323, 0]
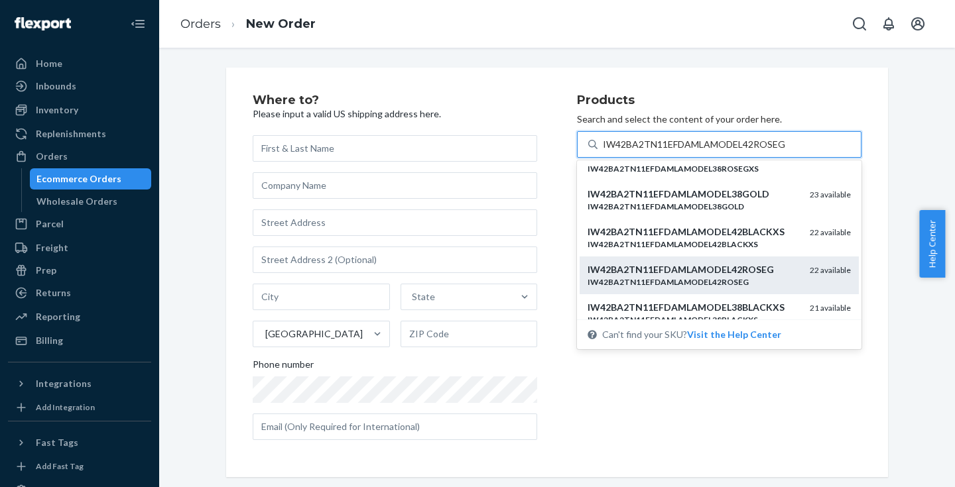
click at [788, 269] on div "IW42BA2TN11EFDAMLAMODEL42ROSEG IW42BA2TN11EFDAMLAMODEL42ROSEG 22 available" at bounding box center [719, 275] width 263 height 25
click at [786, 151] on input "IW42BA2TN11EFDAMLAMODEL42ROSEG" at bounding box center [694, 144] width 183 height 13
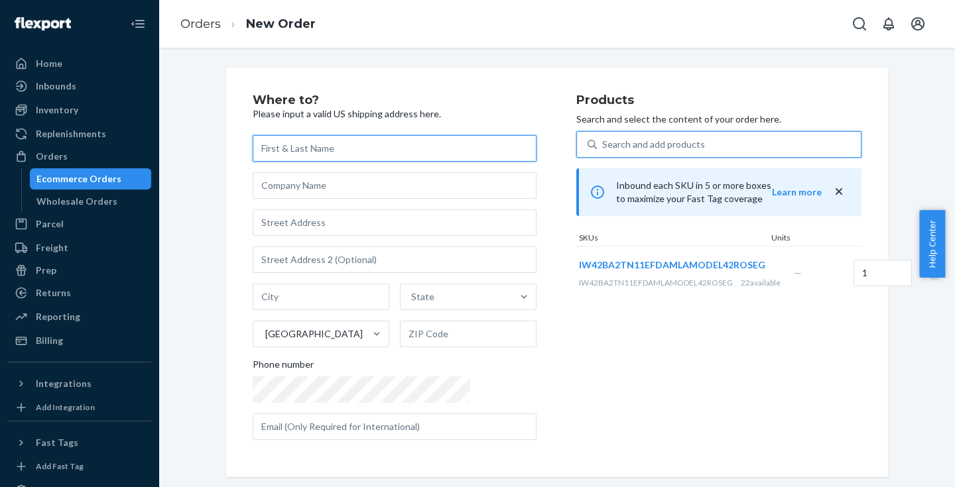
click at [323, 149] on input "text" at bounding box center [395, 148] width 284 height 27
paste input "Katie Smith"
type input "Katie Smith"
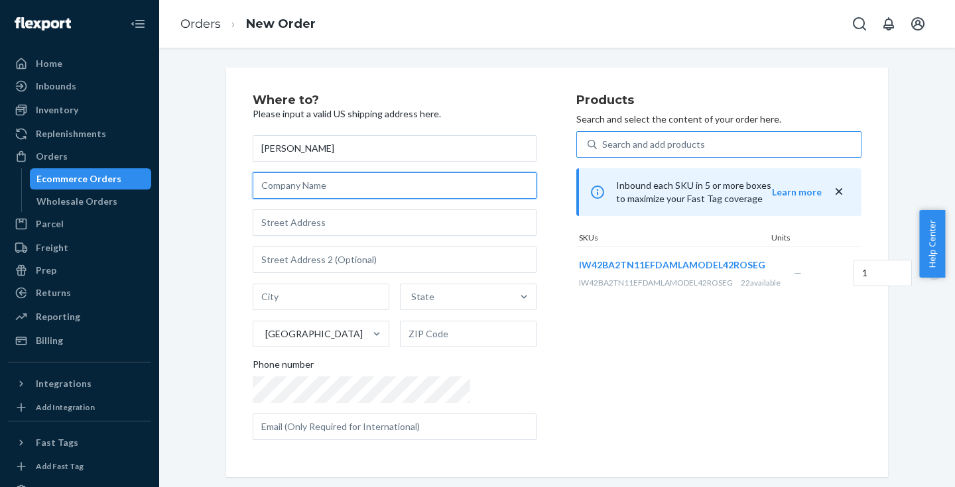
click at [363, 187] on input "text" at bounding box center [395, 185] width 284 height 27
paste input "Katie Smith"
type input "Katie Smith"
click at [434, 187] on input "Katie Smith" at bounding box center [395, 185] width 284 height 27
click at [433, 186] on input "Katie Smith" at bounding box center [395, 185] width 284 height 27
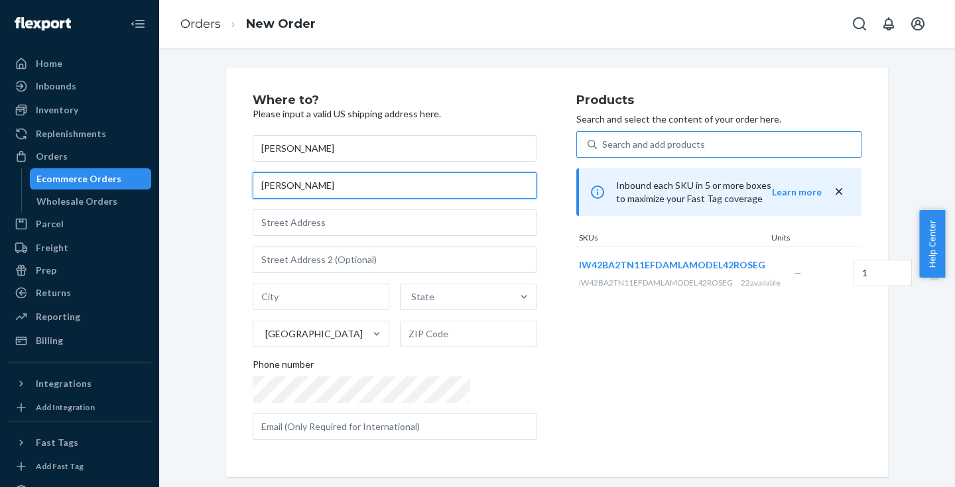
click at [433, 186] on input "Katie Smith" at bounding box center [395, 185] width 284 height 27
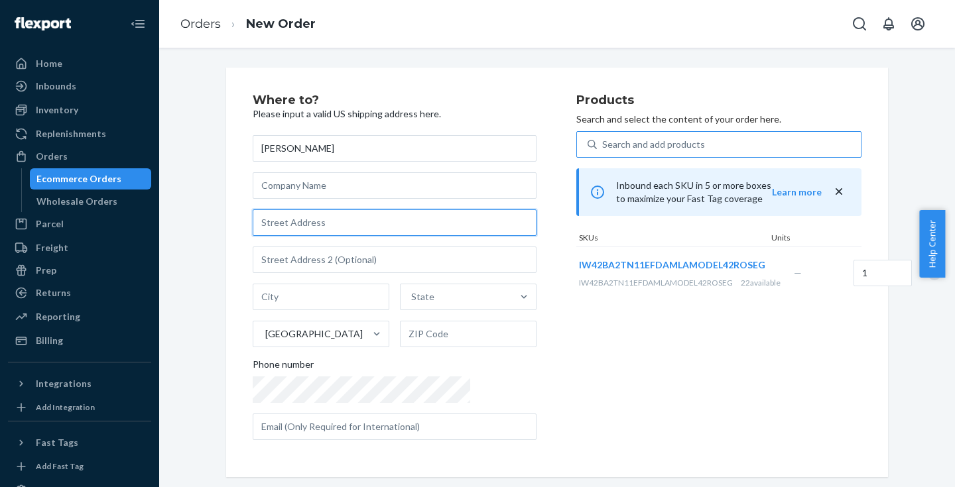
click at [412, 217] on input "text" at bounding box center [395, 223] width 284 height 27
paste input "32708 57th Ave S"
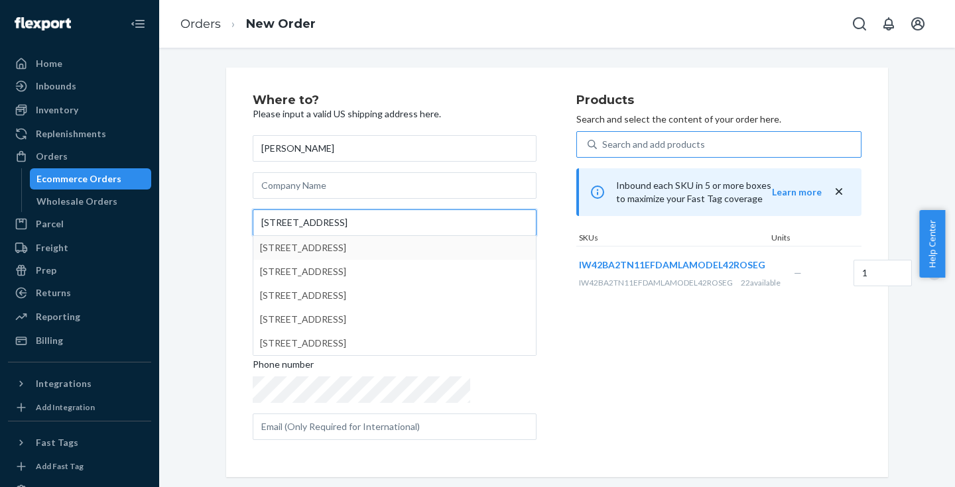
type input "32708 57th Ave S"
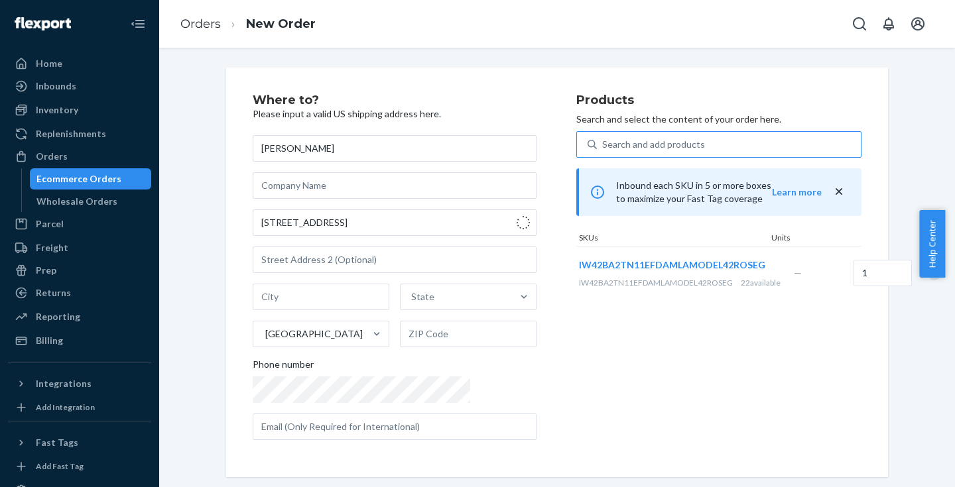
type input "Auburn"
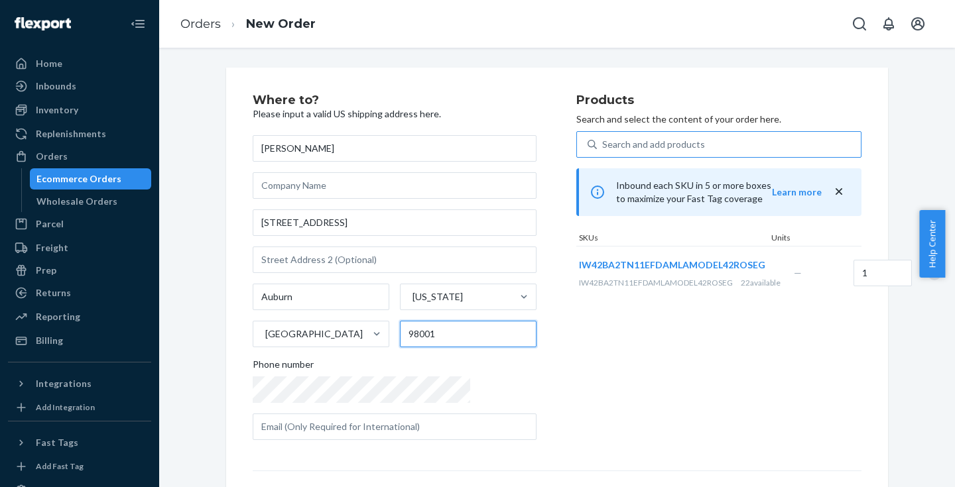
click at [441, 332] on input "98001" at bounding box center [468, 334] width 137 height 27
paste input "-3845"
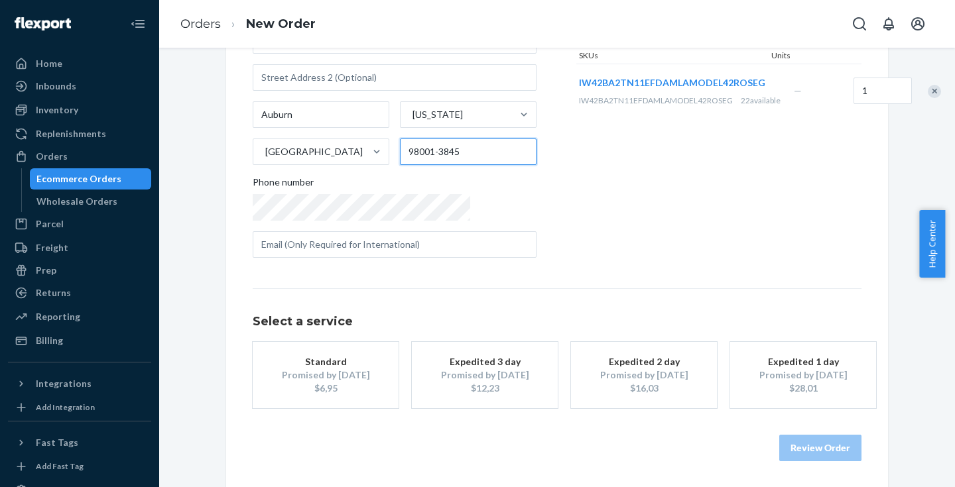
type input "98001-3845"
click at [364, 363] on div "Standard" at bounding box center [326, 361] width 106 height 13
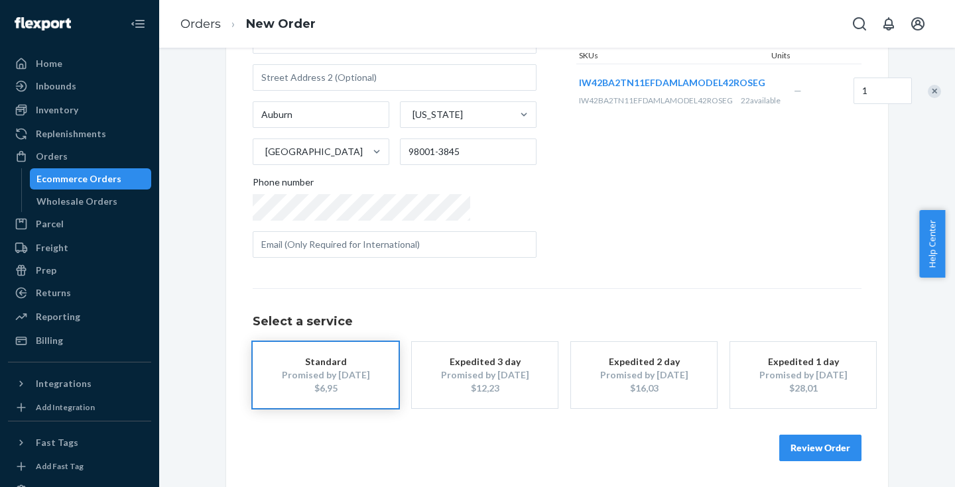
click at [808, 438] on button "Review Order" at bounding box center [820, 448] width 82 height 27
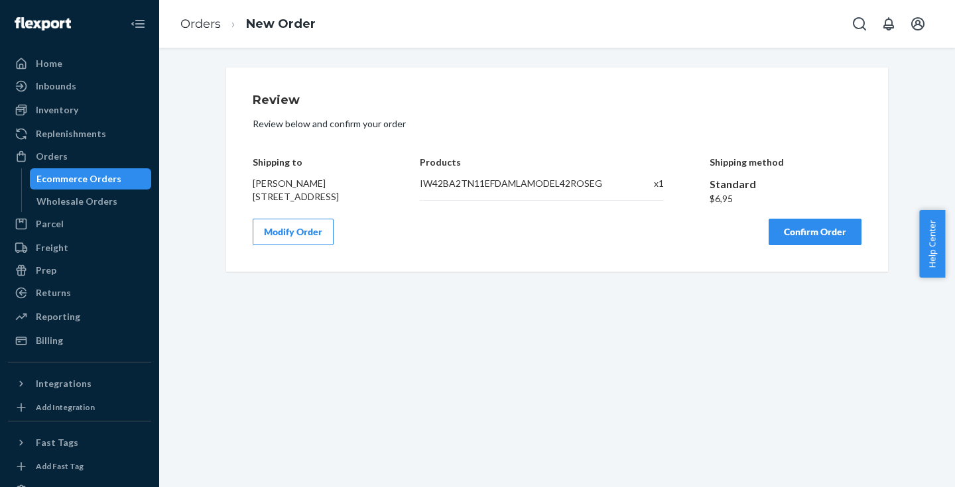
click at [817, 243] on button "Confirm Order" at bounding box center [815, 232] width 93 height 27
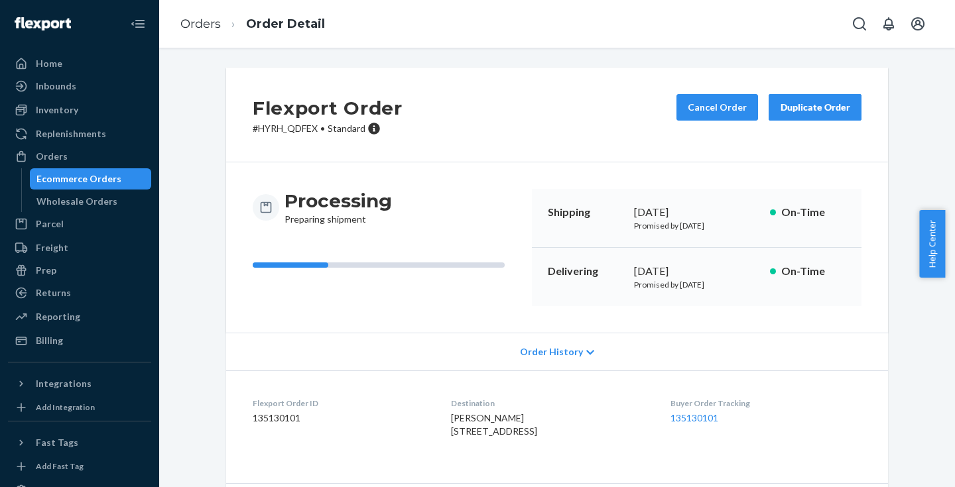
click at [84, 175] on div "Ecommerce Orders" at bounding box center [78, 178] width 85 height 13
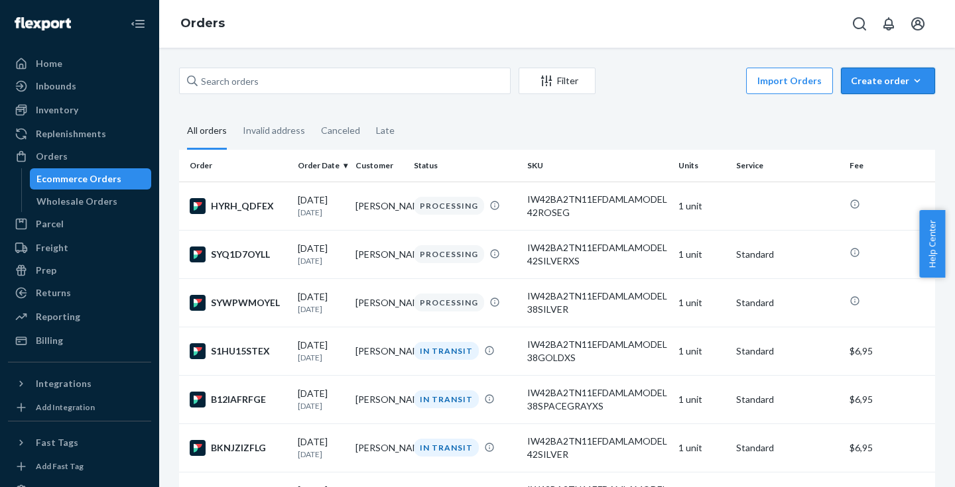
click at [851, 79] on div "Create order" at bounding box center [888, 80] width 74 height 13
click at [854, 103] on button "Ecommerce order" at bounding box center [907, 113] width 127 height 29
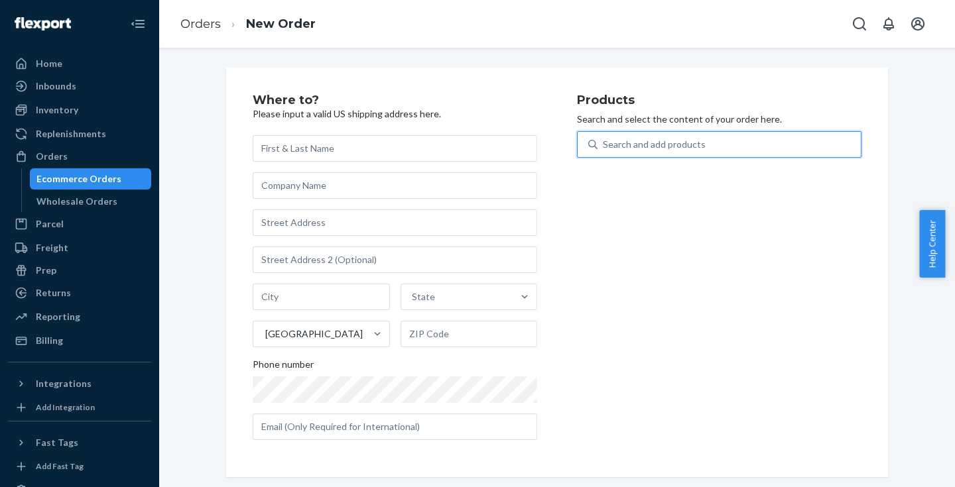
click at [646, 142] on div "Search and add products" at bounding box center [654, 144] width 103 height 13
click at [604, 142] on input "0 results available. Use Up and Down to choose options, press Enter to select t…" at bounding box center [603, 144] width 1 height 13
paste input "IW42BA2TN11EFDAMLAMODEL38SILVER"
type input "IW42BA2TN11EFDAMLAMODEL38SILVER"
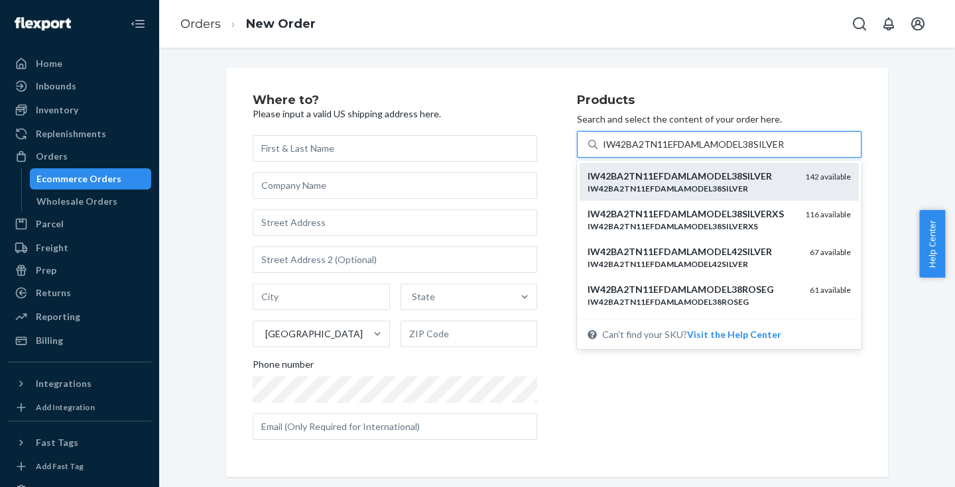
click at [674, 180] on em "IW42BA2TN11EFDAMLAMODEL38SILVER" at bounding box center [680, 175] width 184 height 11
click at [674, 151] on input "IW42BA2TN11EFDAMLAMODEL38SILVER" at bounding box center [694, 144] width 182 height 13
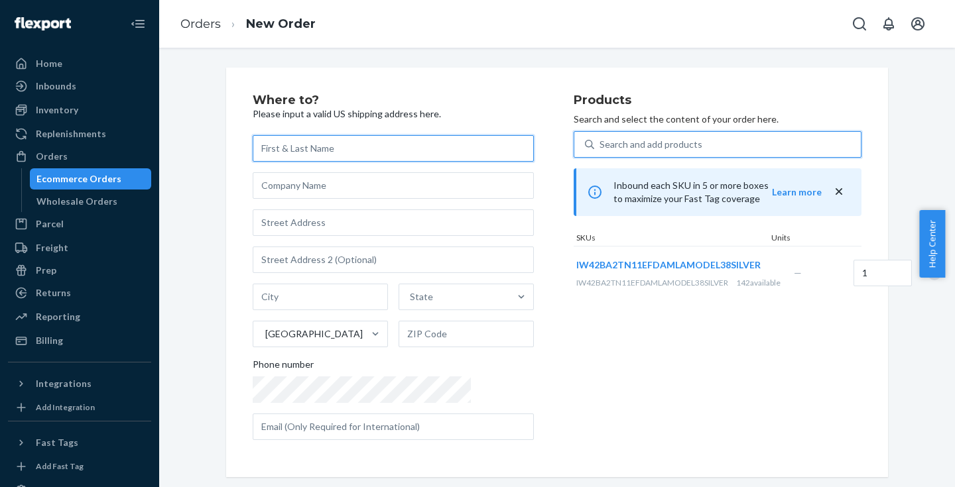
click at [362, 142] on input "text" at bounding box center [393, 148] width 281 height 27
paste input "Liz Biaggio"
type input "Liz Biaggio"
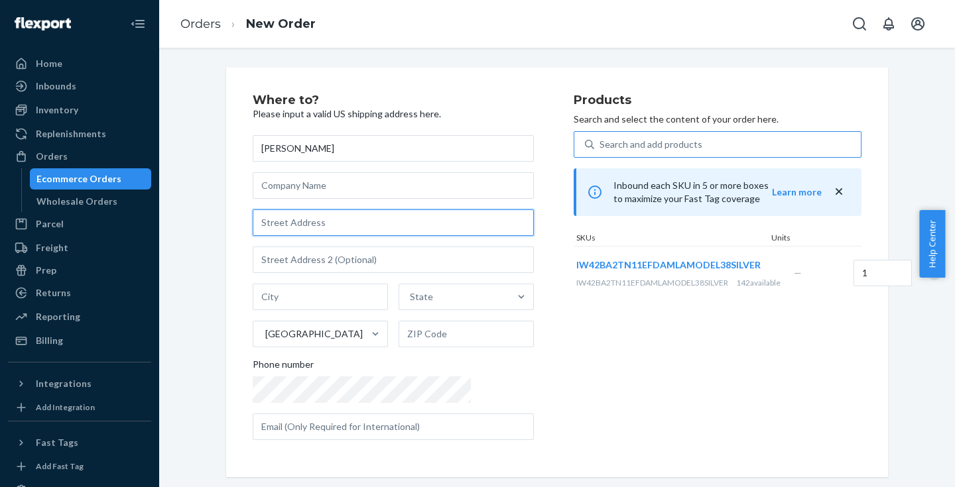
click at [325, 216] on input "text" at bounding box center [393, 223] width 281 height 27
paste input "51921 N Wasson Lake Rd"
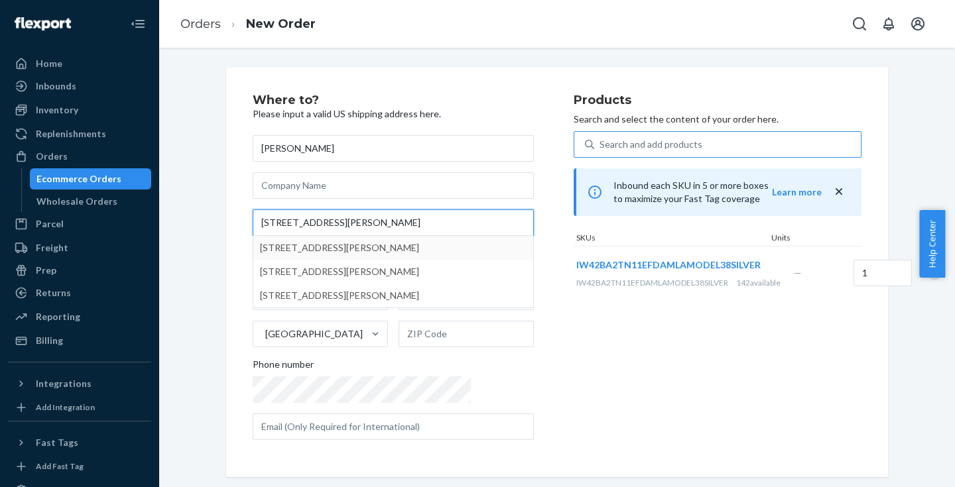
type input "51921 N Wasson Lake Rd"
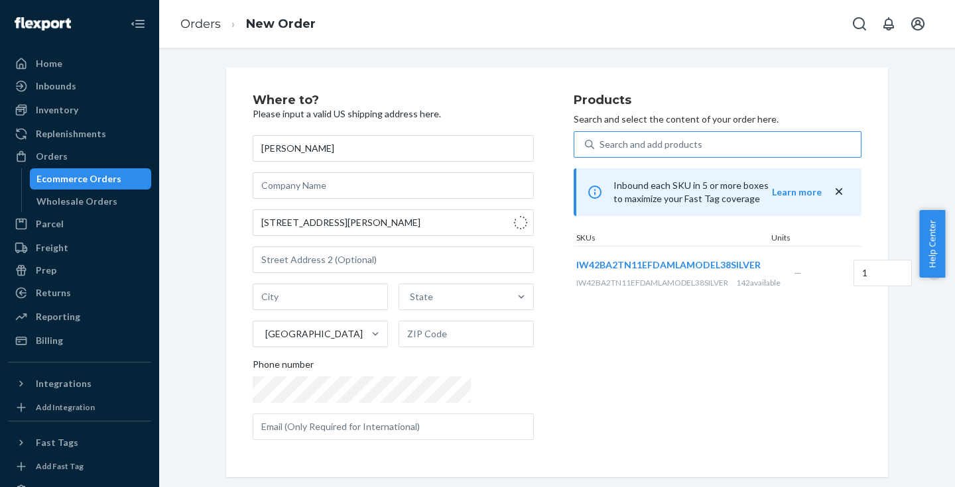
type input "Bigfork"
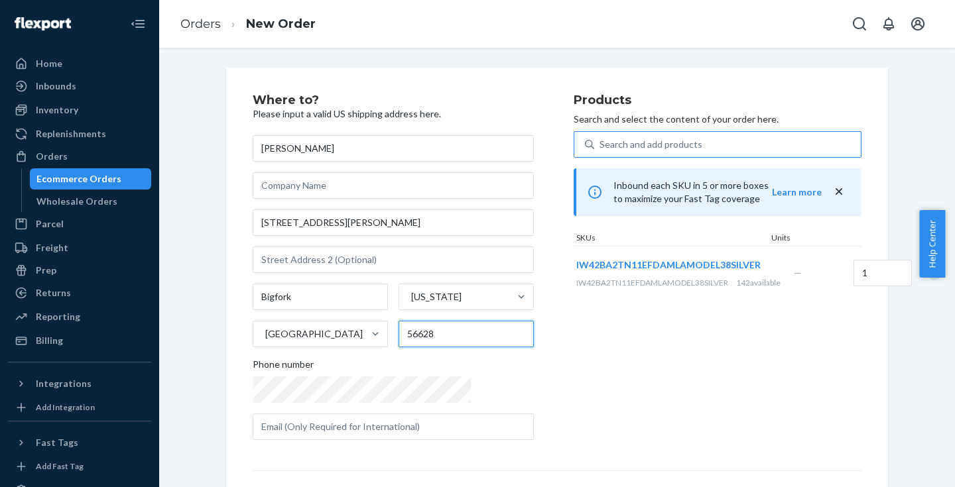
click at [414, 328] on input "56628" at bounding box center [466, 334] width 135 height 27
paste input "-4531"
type input "56628-4531"
click at [574, 343] on div "Products Search and select the content of your order here. Search and add produ…" at bounding box center [718, 272] width 288 height 357
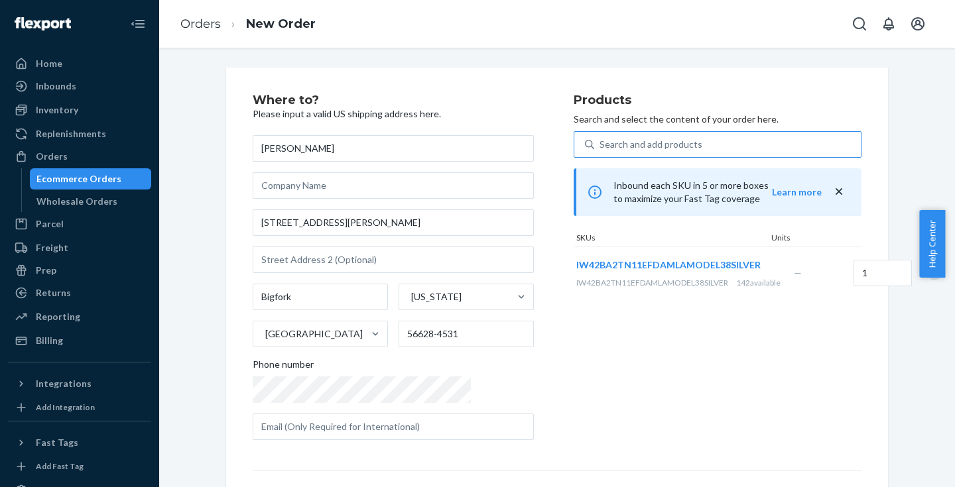
scroll to position [182, 0]
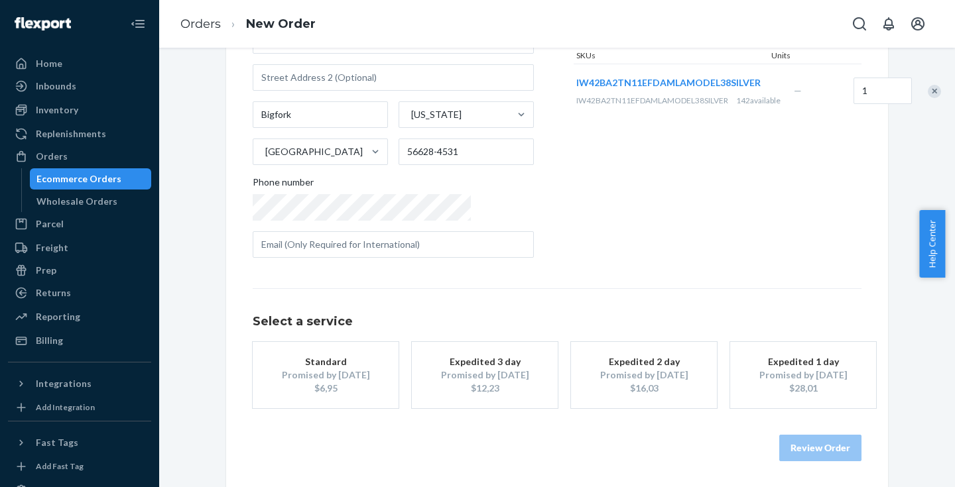
click at [347, 372] on div "Promised by Sep 3, 2025" at bounding box center [326, 375] width 106 height 13
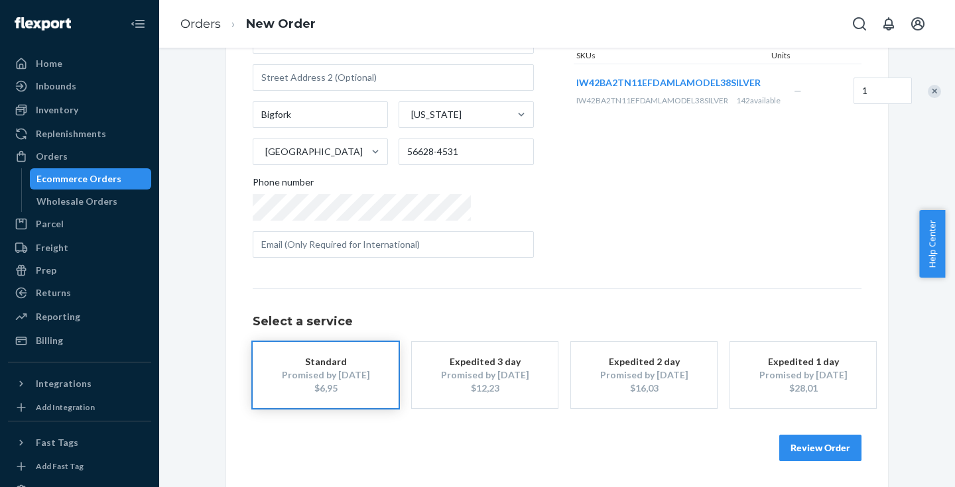
click at [798, 442] on button "Review Order" at bounding box center [820, 448] width 82 height 27
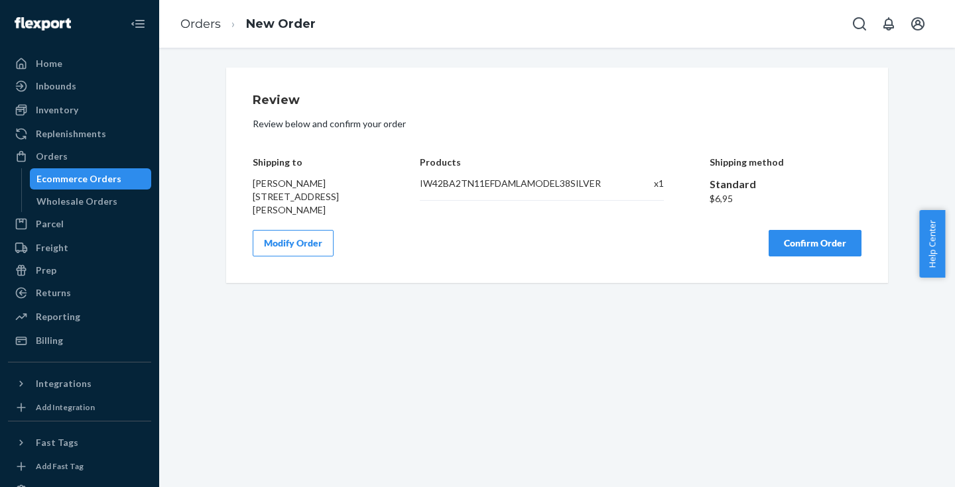
click at [814, 243] on button "Confirm Order" at bounding box center [815, 243] width 93 height 27
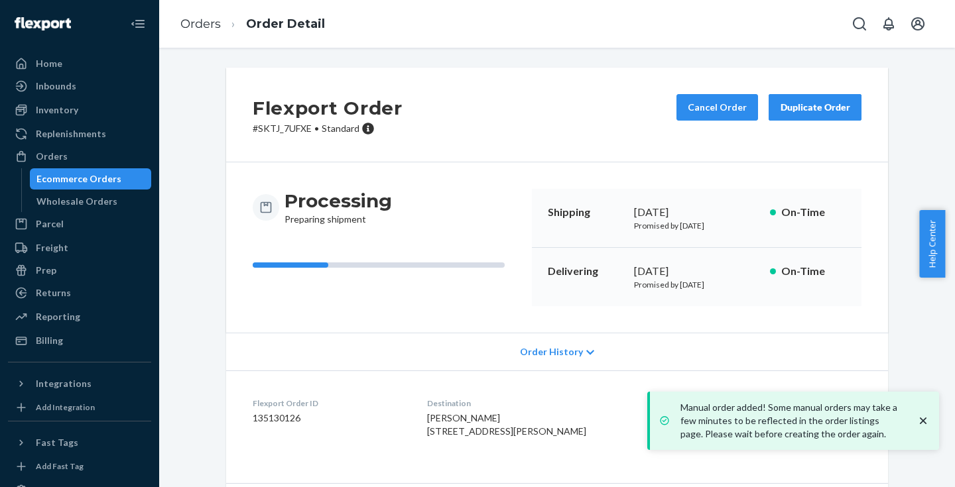
click at [55, 179] on div "Ecommerce Orders" at bounding box center [78, 178] width 85 height 13
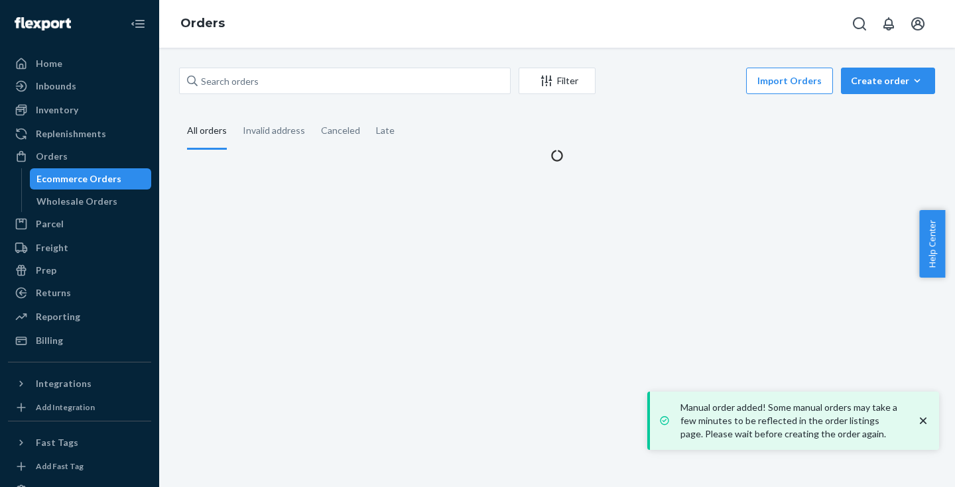
click at [924, 420] on icon "close toast" at bounding box center [922, 420] width 13 height 13
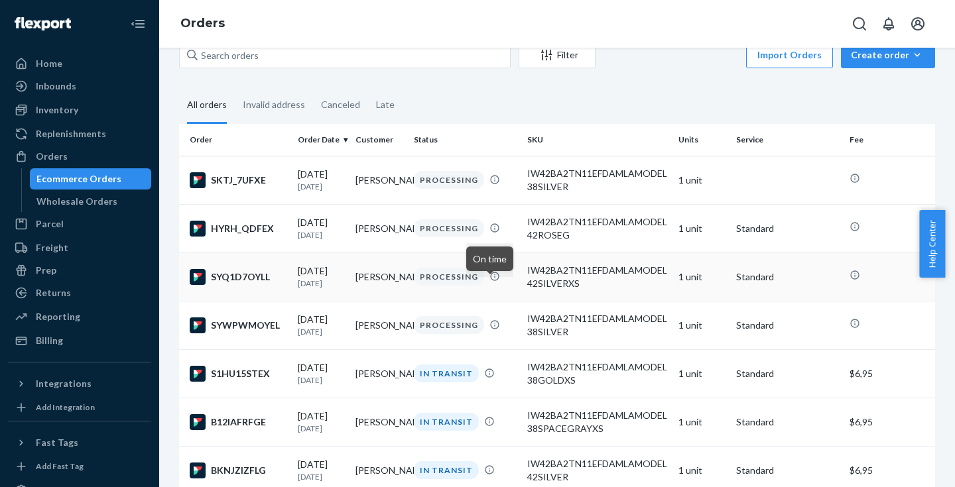
scroll to position [31, 0]
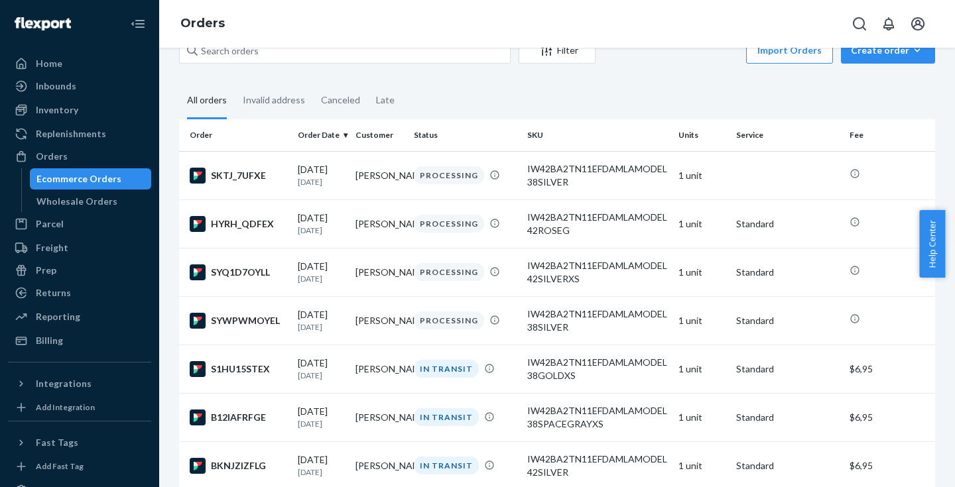
click at [375, 367] on td "[PERSON_NAME]" at bounding box center [379, 369] width 58 height 48
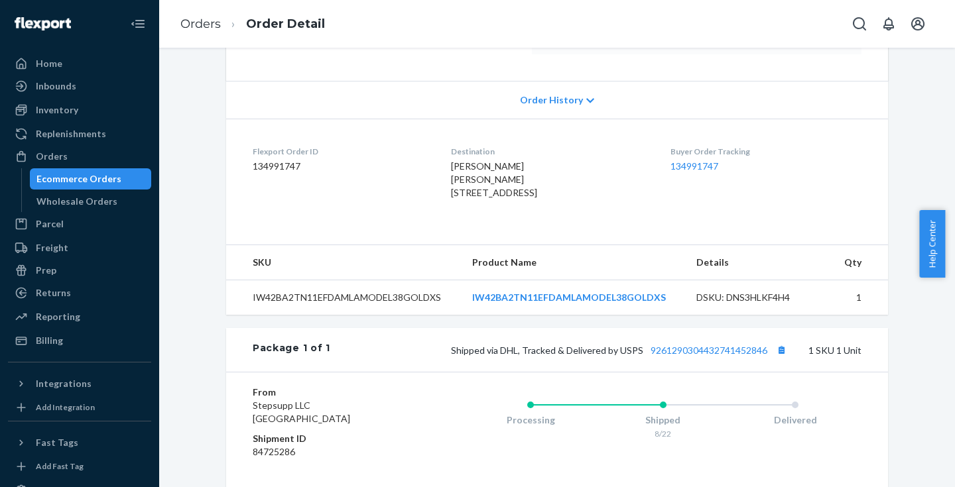
scroll to position [418, 0]
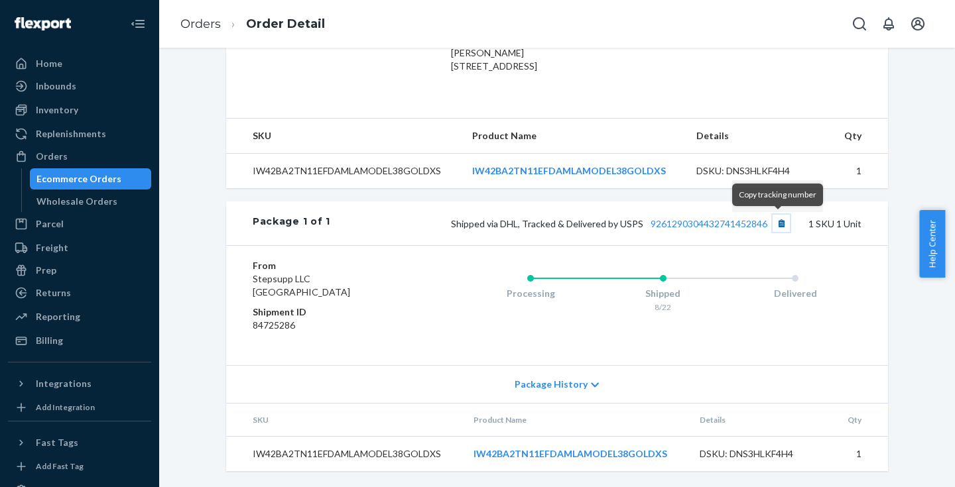
click at [775, 222] on button "Copy tracking number" at bounding box center [781, 223] width 17 height 17
